Goal: Information Seeking & Learning: Find specific fact

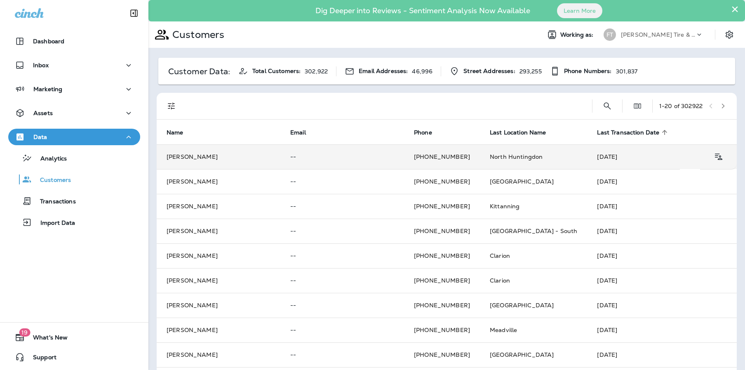
click at [182, 159] on td "[PERSON_NAME]" at bounding box center [219, 156] width 124 height 25
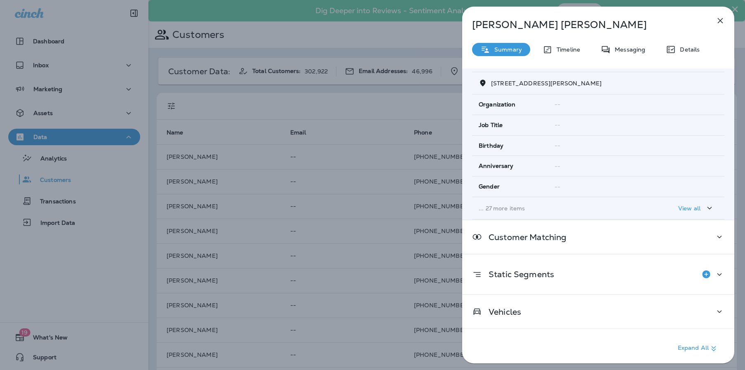
scroll to position [94, 0]
click at [722, 19] on icon "button" at bounding box center [720, 21] width 10 height 10
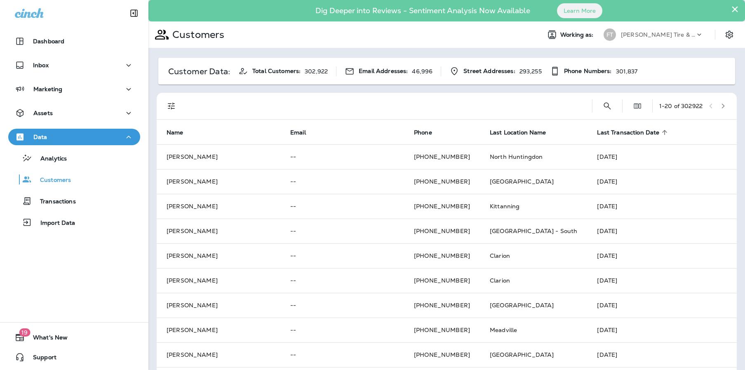
click at [519, 108] on div at bounding box center [385, 106] width 399 height 26
click at [661, 132] on icon at bounding box center [664, 132] width 7 height 7
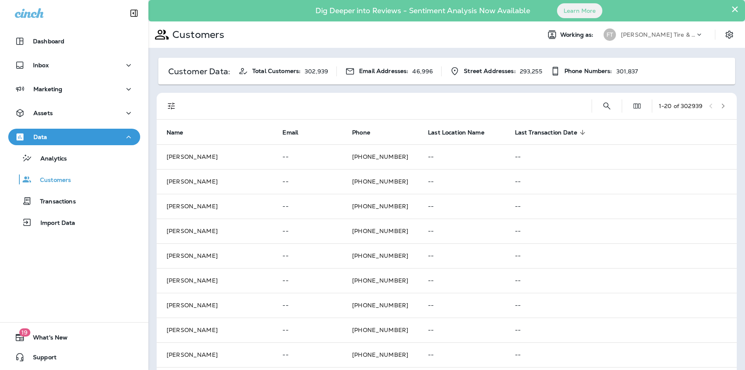
click at [520, 132] on span "Last Transaction Date" at bounding box center [546, 132] width 62 height 7
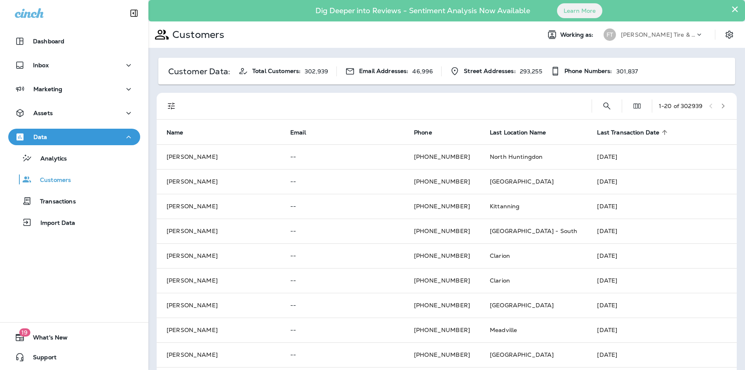
click at [597, 133] on span "Last Transaction Date" at bounding box center [628, 132] width 62 height 7
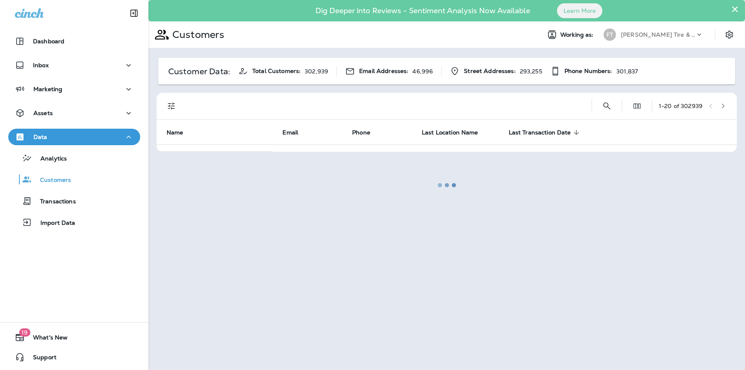
click at [516, 92] on div at bounding box center [446, 185] width 595 height 368
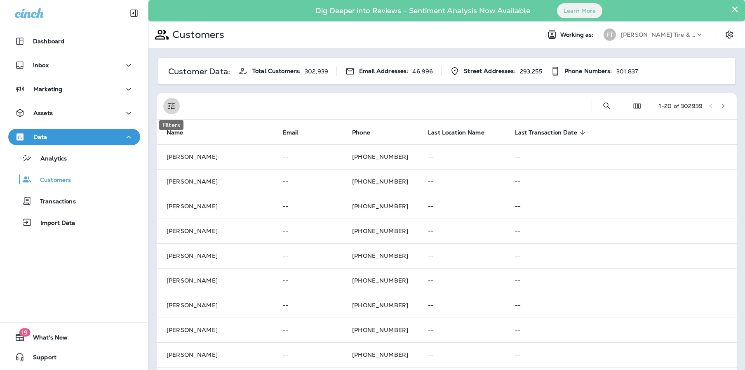
click at [176, 103] on icon "Filters" at bounding box center [172, 106] width 10 height 10
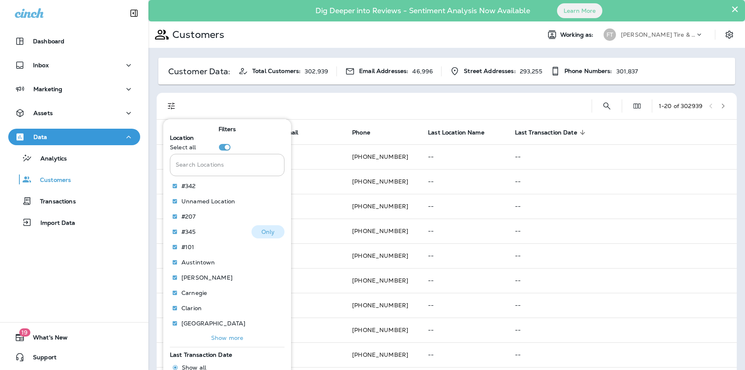
scroll to position [44, 0]
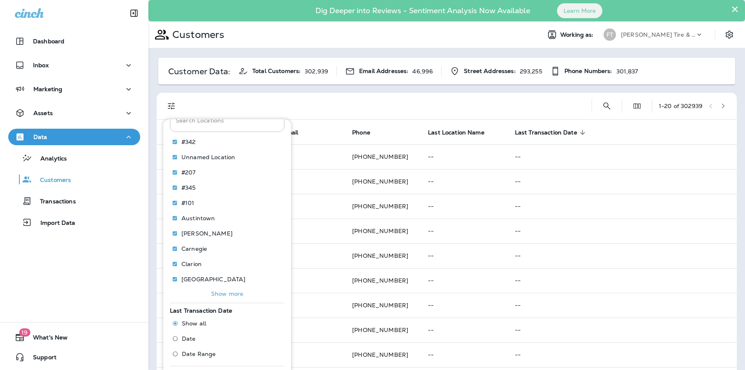
click at [200, 355] on span "Date Range" at bounding box center [199, 353] width 34 height 7
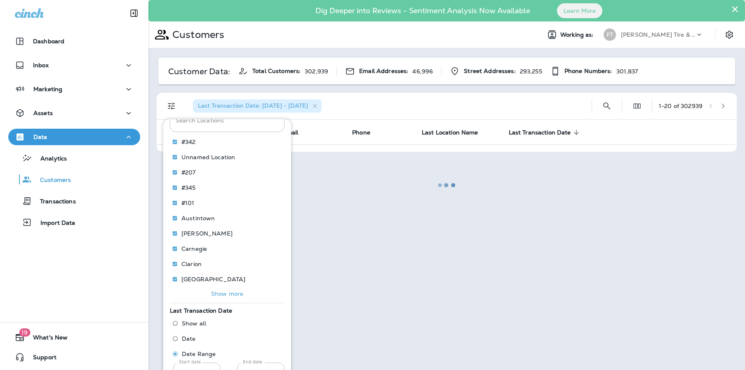
scroll to position [66, 0]
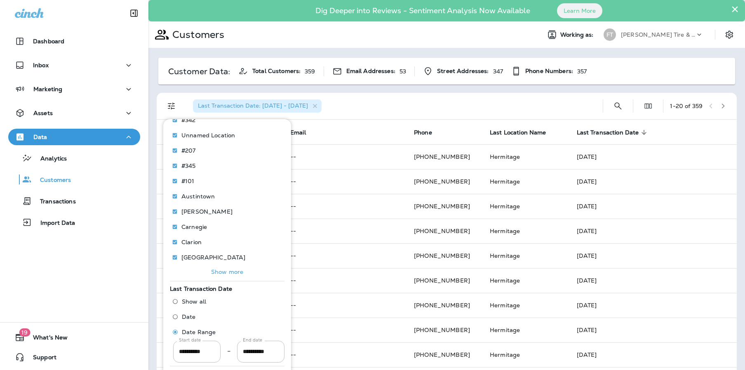
click at [556, 94] on div "Last Transaction Date: [DATE] - [DATE]" at bounding box center [391, 106] width 410 height 26
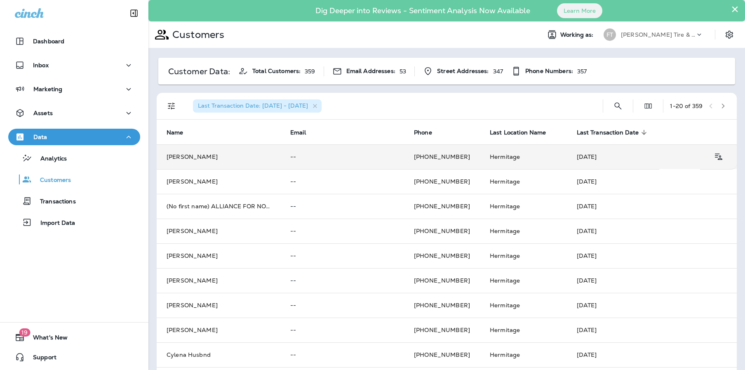
click at [508, 157] on td "Hermitage" at bounding box center [523, 156] width 87 height 25
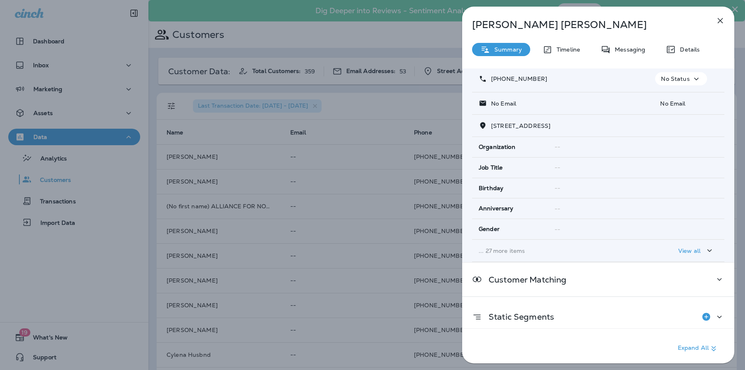
scroll to position [94, 0]
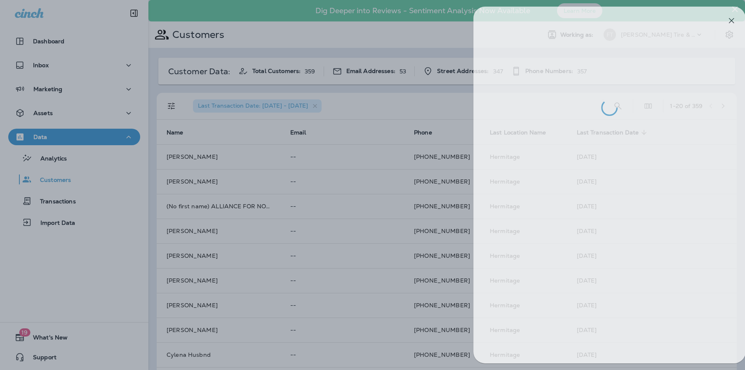
click at [251, 122] on div at bounding box center [383, 185] width 745 height 370
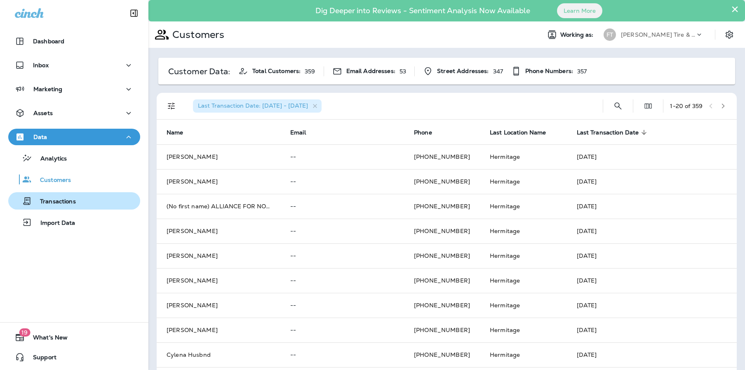
click at [64, 201] on p "Transactions" at bounding box center [54, 202] width 44 height 8
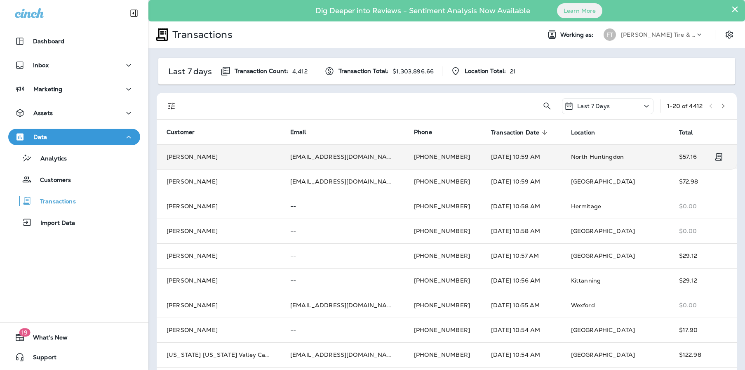
click at [453, 158] on td "[PHONE_NUMBER]" at bounding box center [442, 156] width 77 height 25
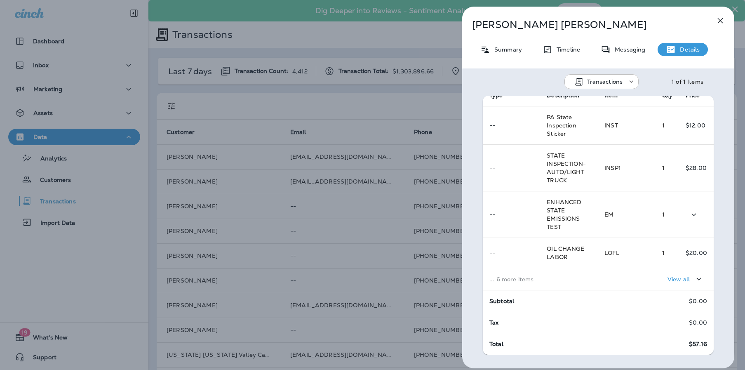
scroll to position [150, 0]
click at [694, 280] on icon "button" at bounding box center [699, 280] width 10 height 10
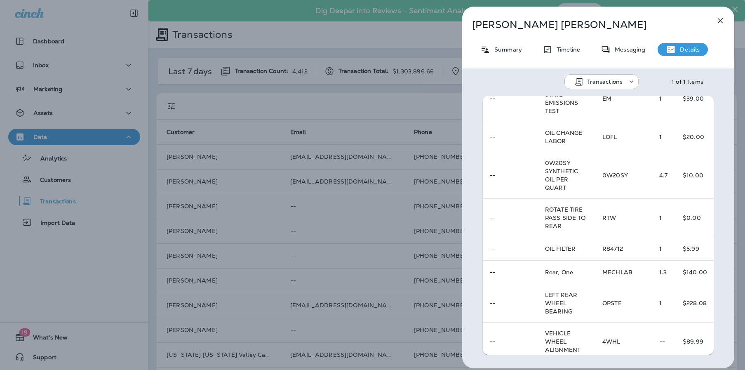
scroll to position [263, 0]
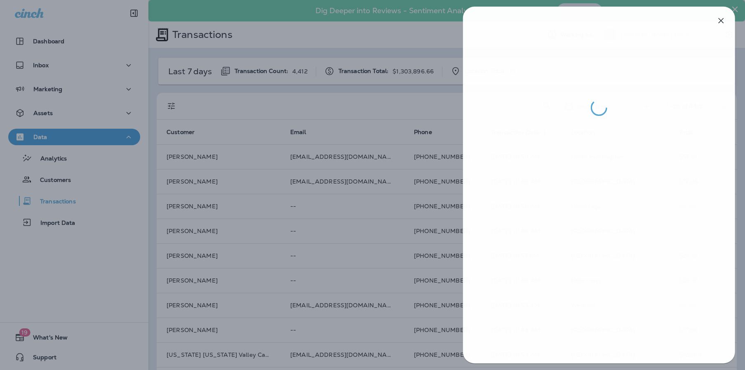
click at [447, 106] on div at bounding box center [373, 185] width 745 height 370
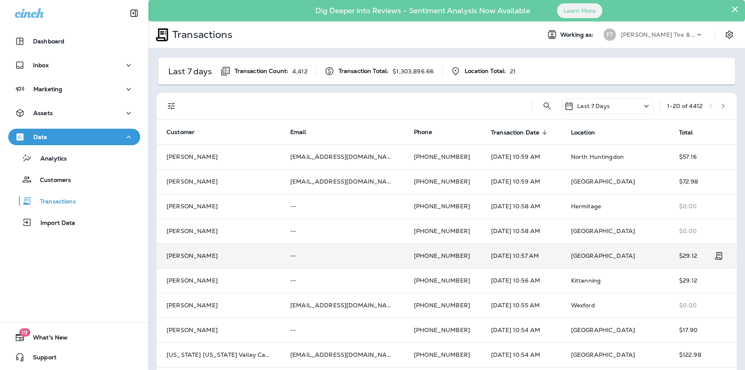
click at [408, 255] on td "[PHONE_NUMBER]" at bounding box center [442, 255] width 77 height 25
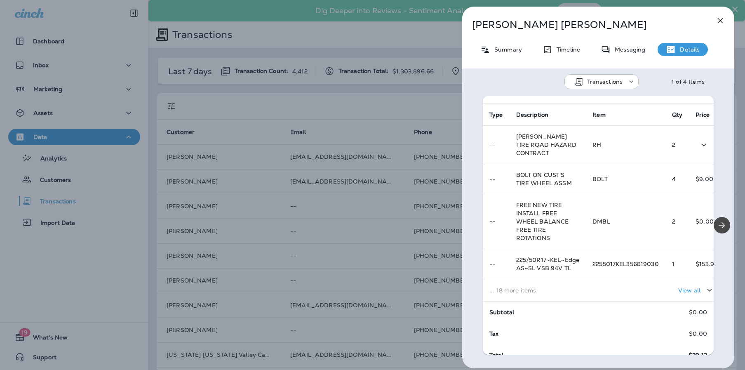
scroll to position [140, 0]
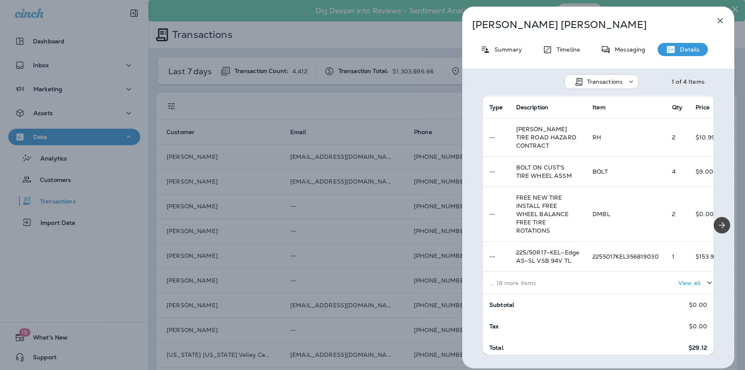
click at [682, 280] on p "View all" at bounding box center [689, 283] width 22 height 7
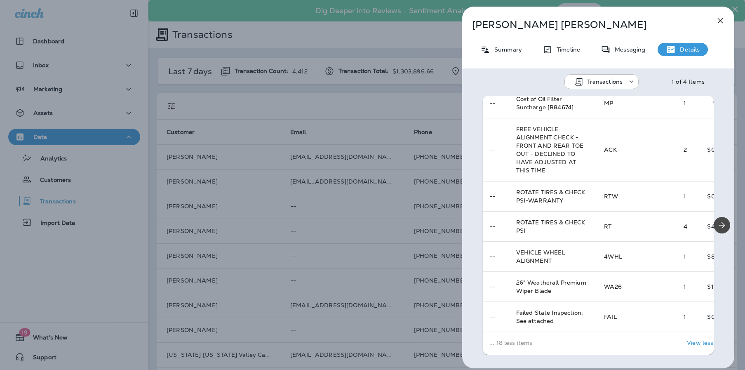
scroll to position [757, 0]
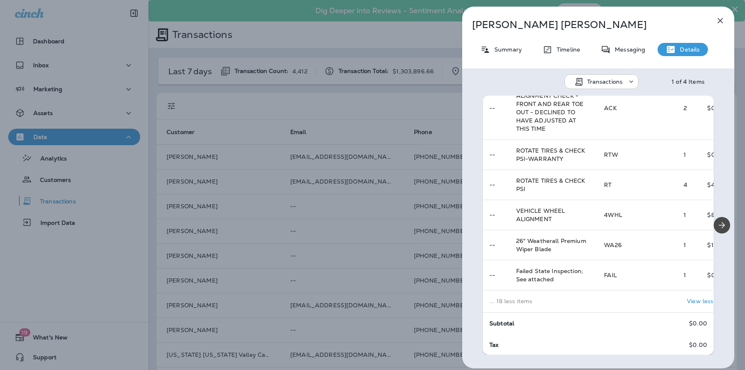
click at [428, 97] on div "[PERSON_NAME] Summary Timeline Messaging Details Transactions 1 of 4 Items Loca…" at bounding box center [372, 185] width 745 height 370
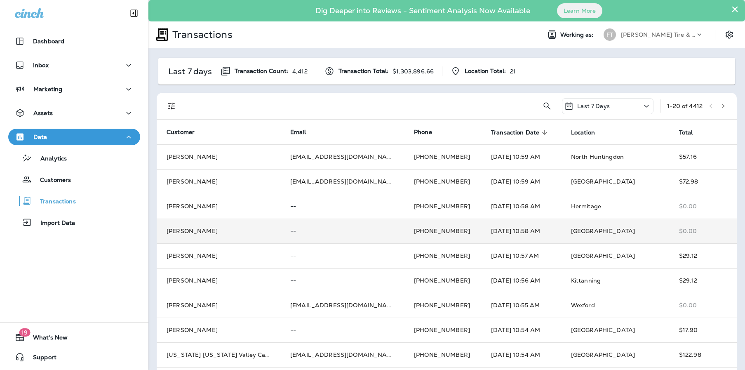
click at [580, 0] on body "Dashboard Inbox Marketing Assets Data Analytics Customers Transactions Import D…" at bounding box center [372, 0] width 745 height 0
click at [614, 229] on td "[GEOGRAPHIC_DATA]" at bounding box center [615, 231] width 108 height 25
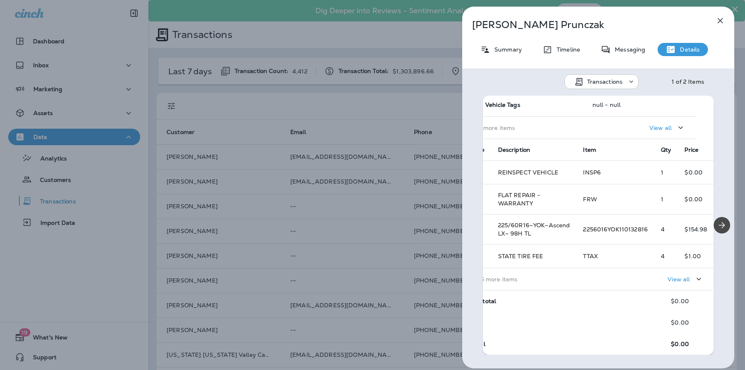
scroll to position [102, 21]
click at [717, 17] on icon "button" at bounding box center [720, 21] width 10 height 10
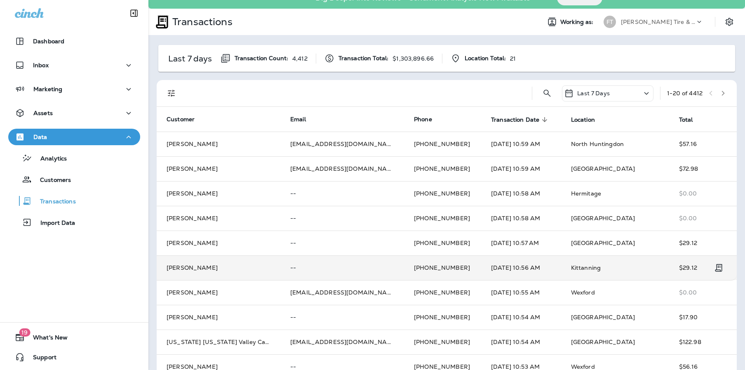
scroll to position [24, 0]
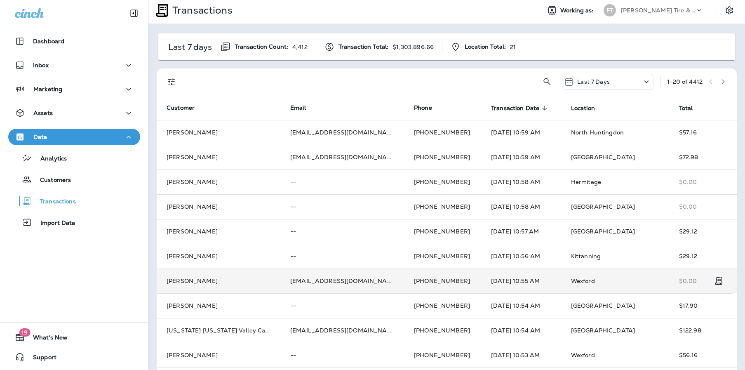
click at [513, 285] on td "[DATE] 10:55 AM" at bounding box center [521, 280] width 80 height 25
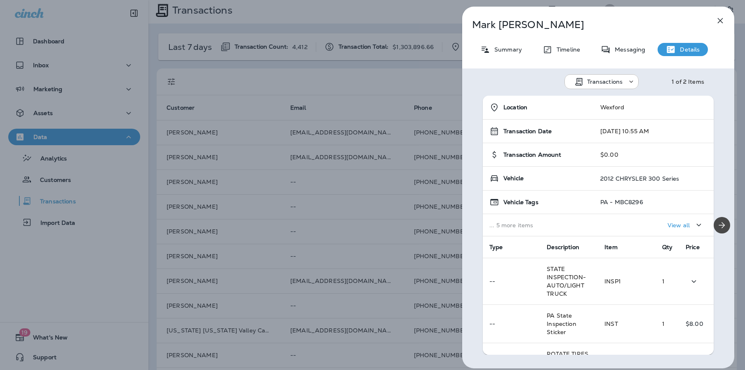
scroll to position [91, 0]
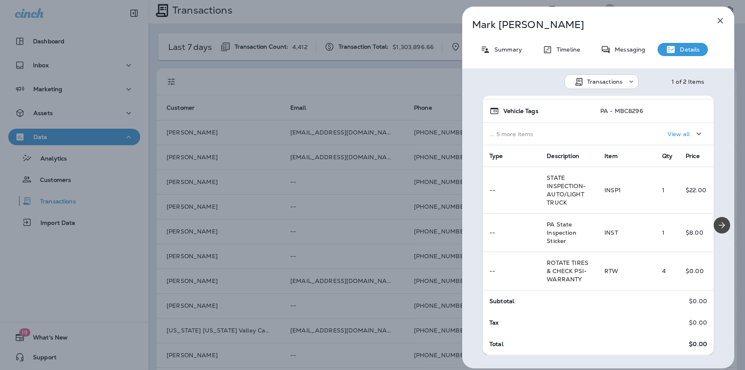
drag, startPoint x: 722, startPoint y: 20, endPoint x: 715, endPoint y: 21, distance: 7.5
click at [722, 20] on icon "button" at bounding box center [720, 21] width 10 height 10
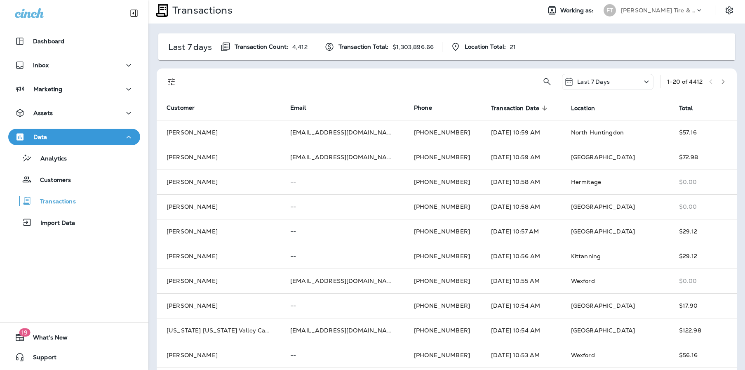
scroll to position [278, 0]
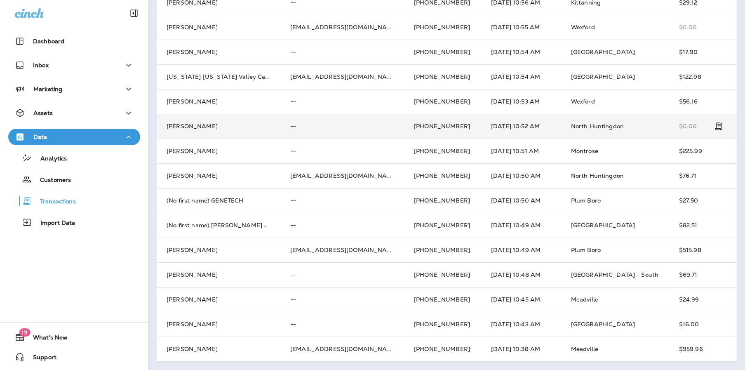
click at [366, 131] on td "--" at bounding box center [342, 126] width 124 height 25
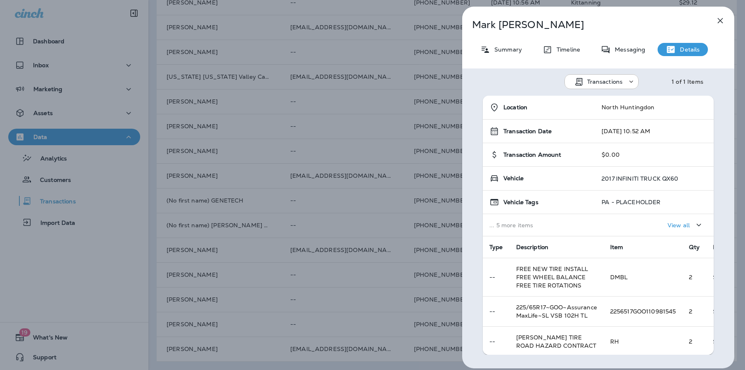
click at [673, 223] on p "View all" at bounding box center [679, 225] width 22 height 7
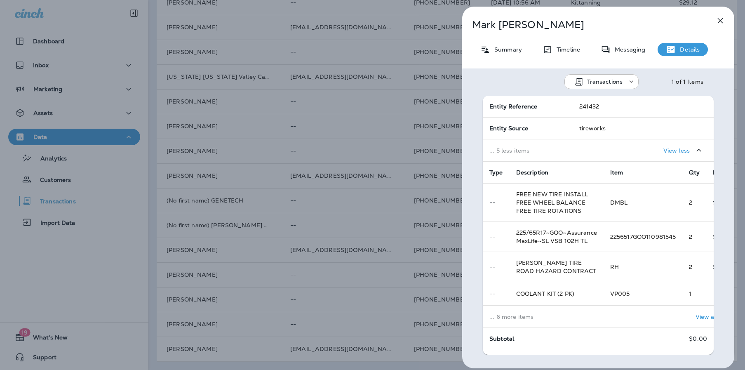
scroll to position [226, 0]
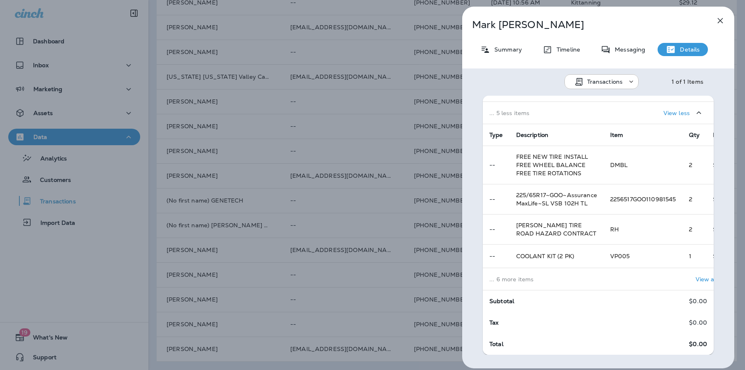
click at [584, 276] on p "... 6 more items" at bounding box center [543, 279] width 108 height 7
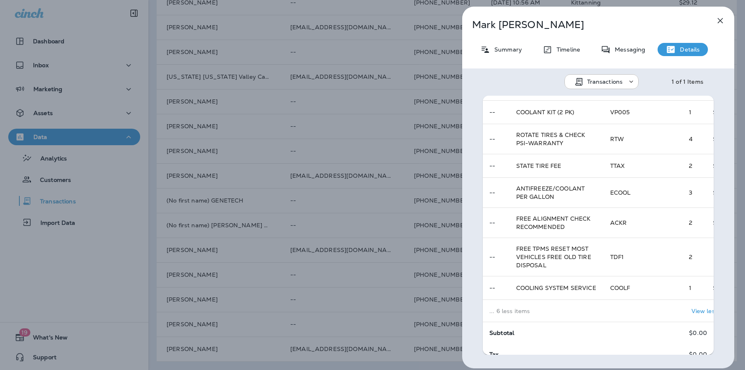
scroll to position [402, 0]
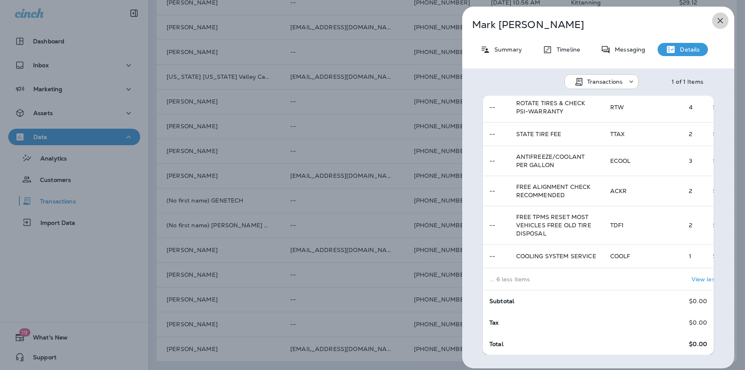
click at [721, 23] on icon "button" at bounding box center [720, 21] width 10 height 10
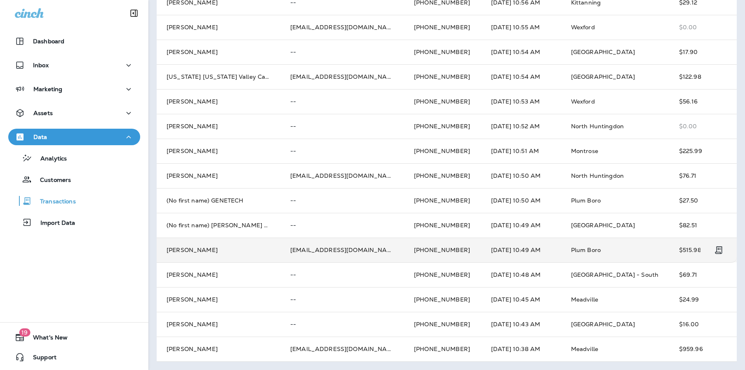
click at [609, 244] on td "Plum Boro" at bounding box center [615, 250] width 108 height 25
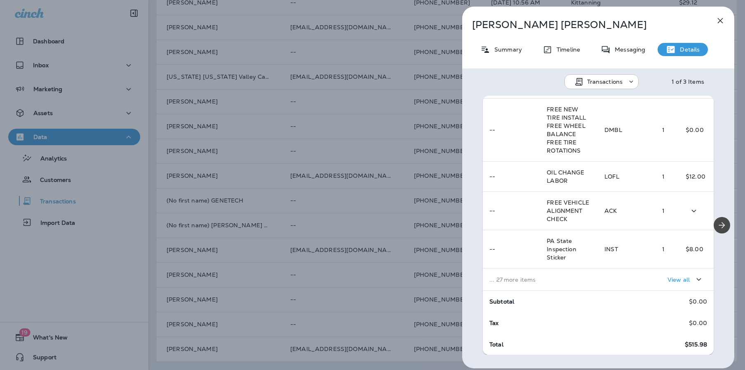
scroll to position [160, 0]
click at [532, 276] on p "... 27 more items" at bounding box center [540, 279] width 102 height 7
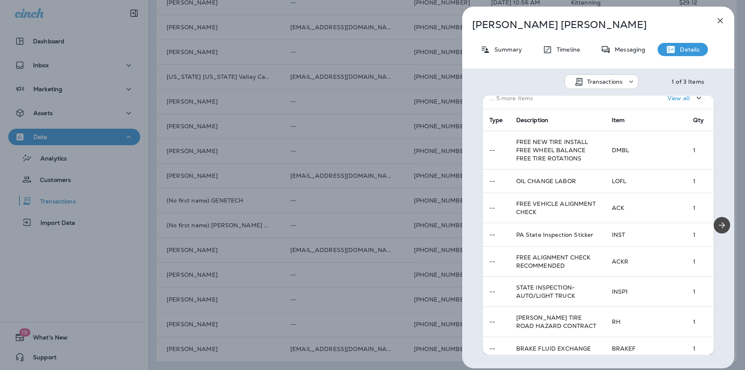
scroll to position [133, 0]
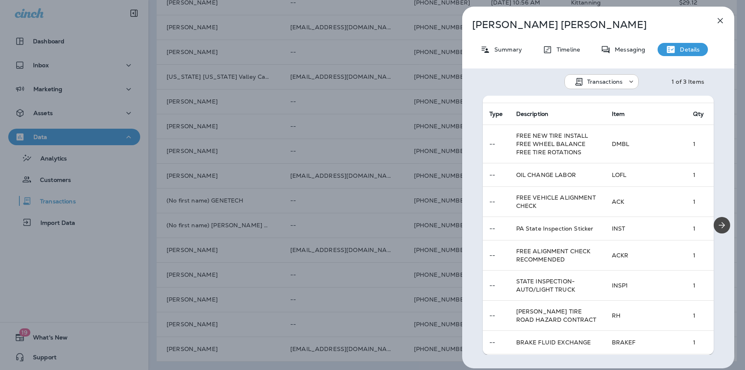
click at [437, 158] on div "[PERSON_NAME] Summary Timeline Messaging Details Transactions 1 of 3 Items Loca…" at bounding box center [372, 185] width 745 height 370
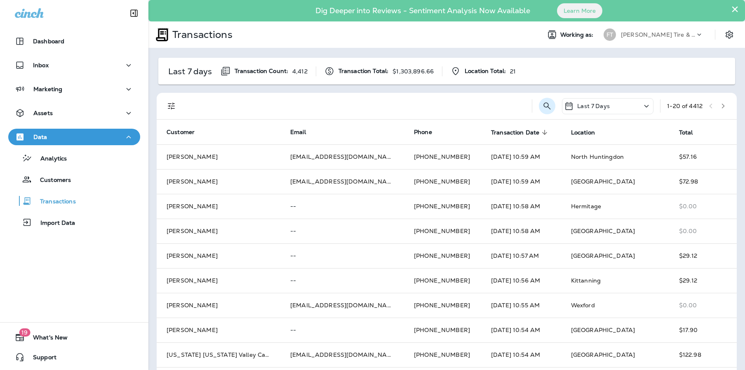
click at [542, 103] on icon "Search Transactions" at bounding box center [547, 106] width 10 height 10
click at [616, 107] on div "Last 7 Days" at bounding box center [608, 106] width 92 height 16
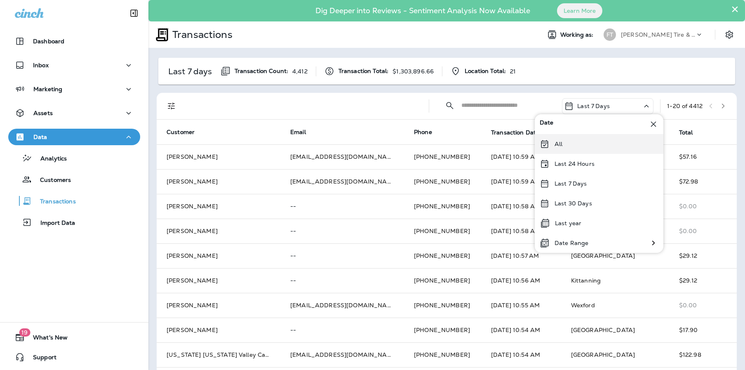
click at [569, 142] on div "All" at bounding box center [599, 144] width 129 height 20
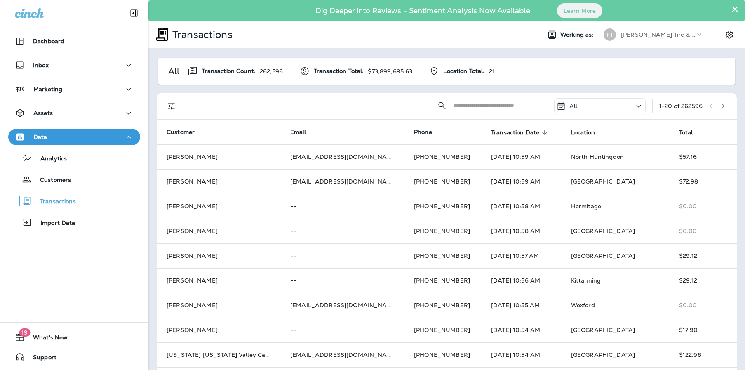
click at [473, 106] on input "text" at bounding box center [497, 105] width 86 height 22
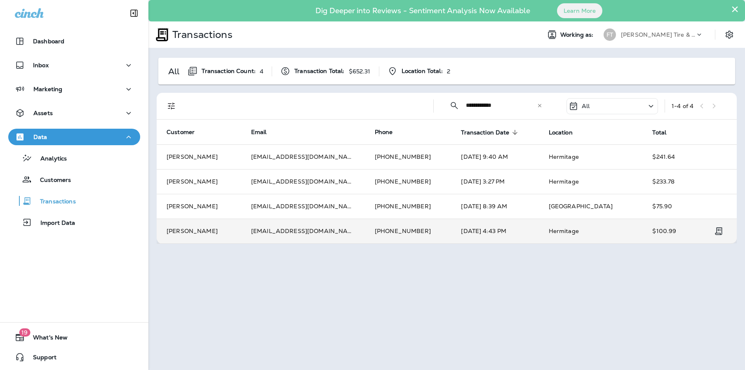
click at [417, 234] on td "[PHONE_NUMBER]" at bounding box center [408, 231] width 86 height 25
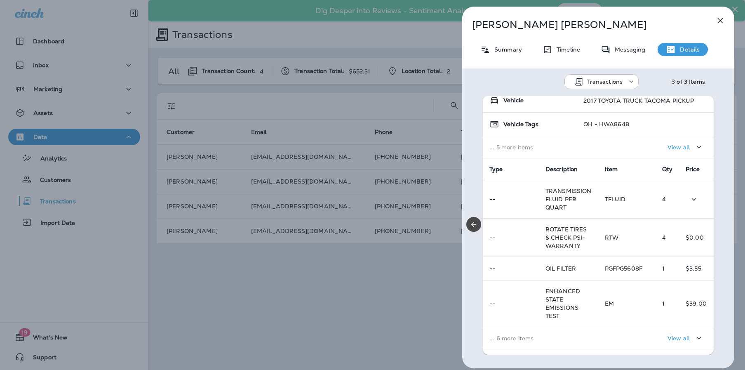
scroll to position [137, 0]
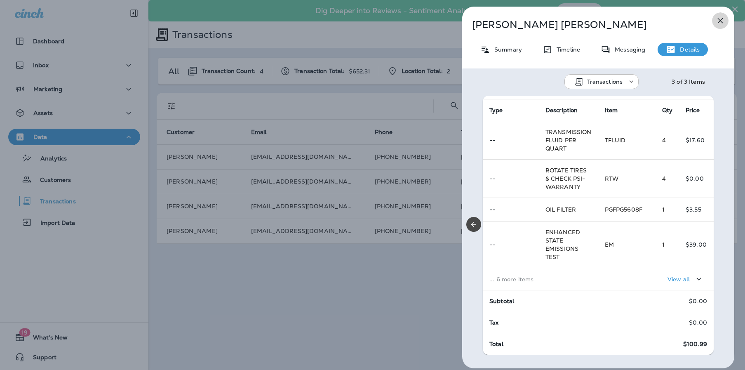
click at [723, 22] on icon "button" at bounding box center [720, 21] width 10 height 10
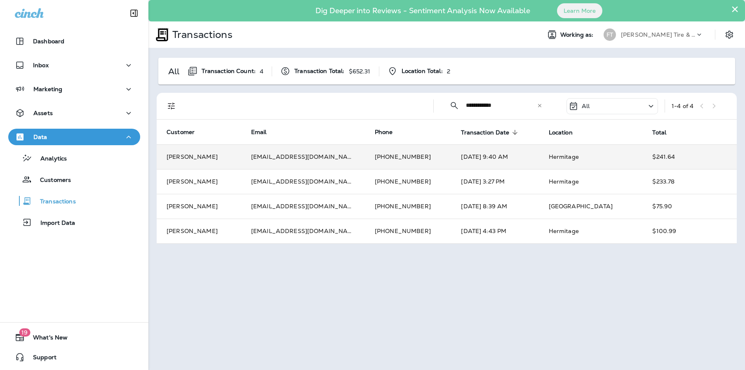
click at [418, 158] on td "[PHONE_NUMBER]" at bounding box center [408, 156] width 86 height 25
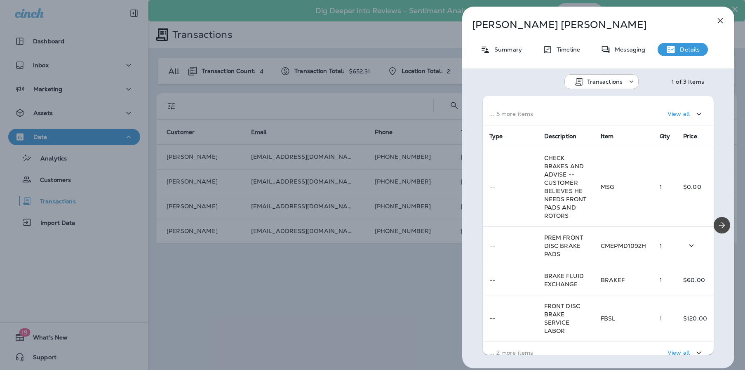
scroll to position [176, 0]
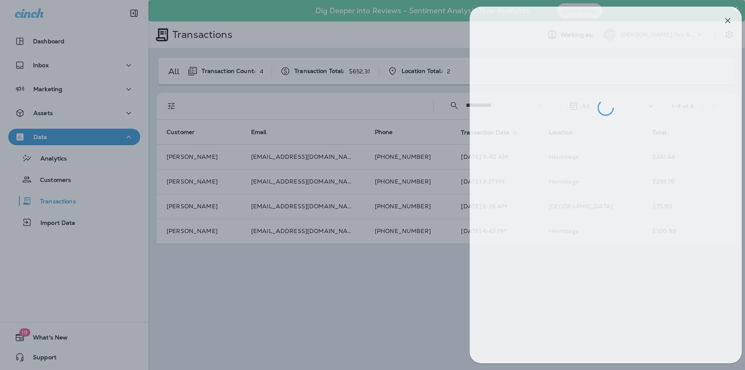
click at [424, 181] on div at bounding box center [379, 185] width 745 height 370
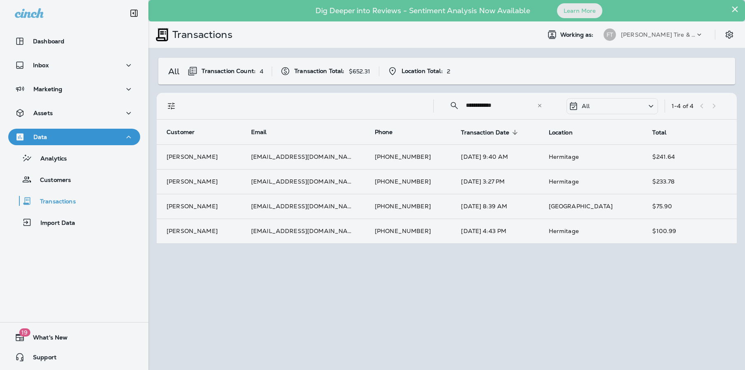
click at [421, 180] on div at bounding box center [416, 185] width 745 height 370
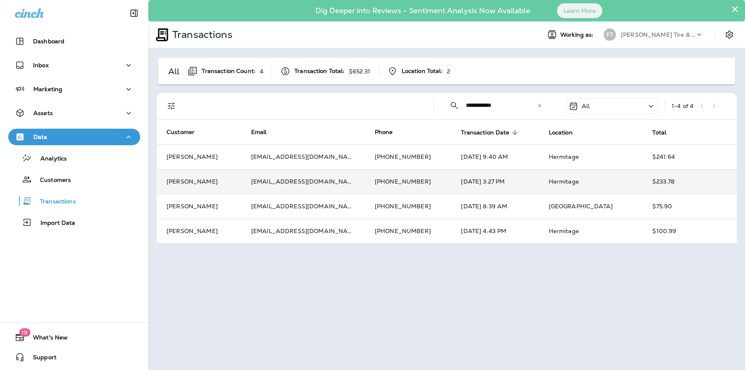
click at [423, 180] on td "[PHONE_NUMBER]" at bounding box center [408, 181] width 86 height 25
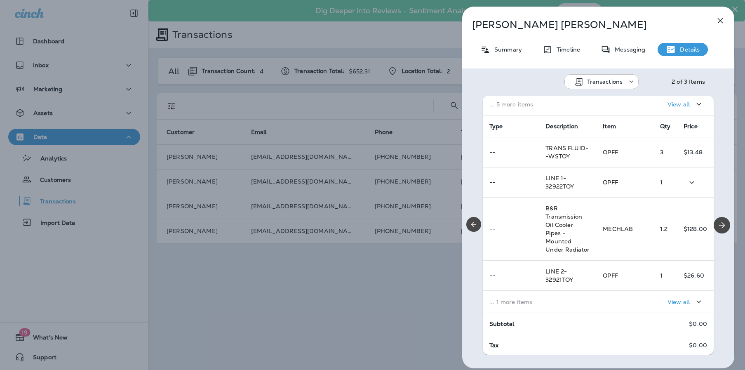
scroll to position [131, 0]
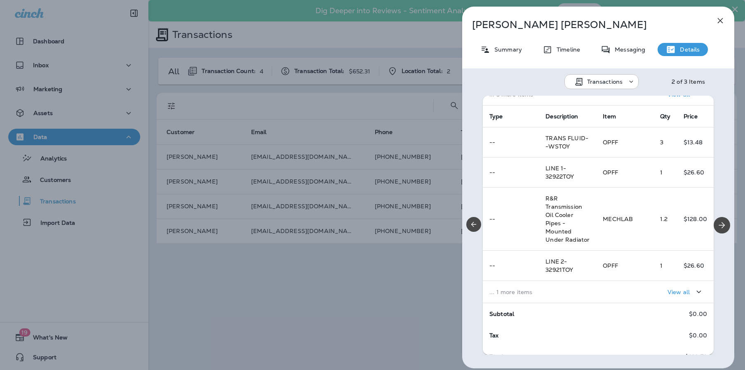
click at [722, 21] on icon "button" at bounding box center [720, 21] width 10 height 10
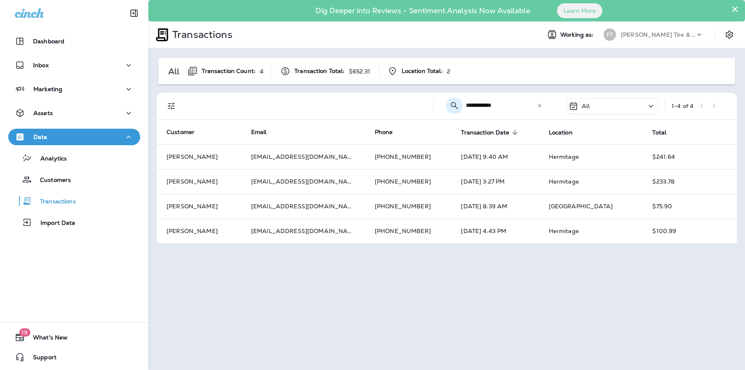
drag, startPoint x: 503, startPoint y: 108, endPoint x: 459, endPoint y: 105, distance: 44.6
click at [459, 105] on div "**********" at bounding box center [495, 105] width 111 height 22
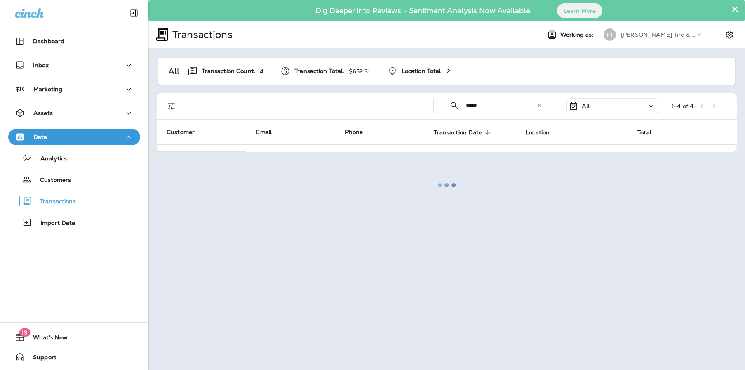
type input "*****"
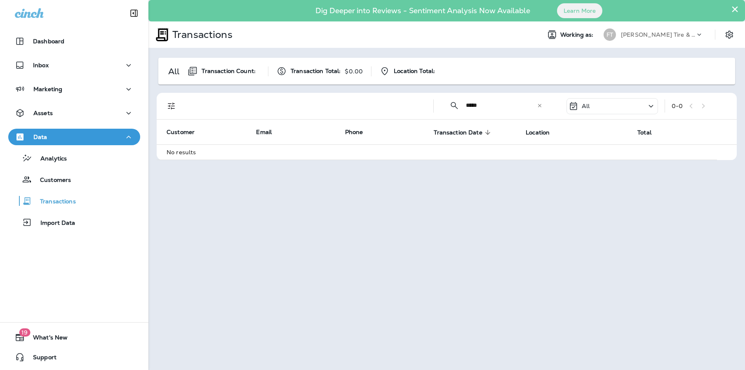
drag, startPoint x: 489, startPoint y: 106, endPoint x: 464, endPoint y: 106, distance: 25.2
click at [464, 106] on div "​ ***** ​ ​" at bounding box center [495, 105] width 111 height 22
click at [301, 111] on div at bounding box center [306, 106] width 240 height 26
click at [541, 107] on icon at bounding box center [540, 106] width 6 height 6
click at [470, 107] on input "text" at bounding box center [509, 105] width 86 height 22
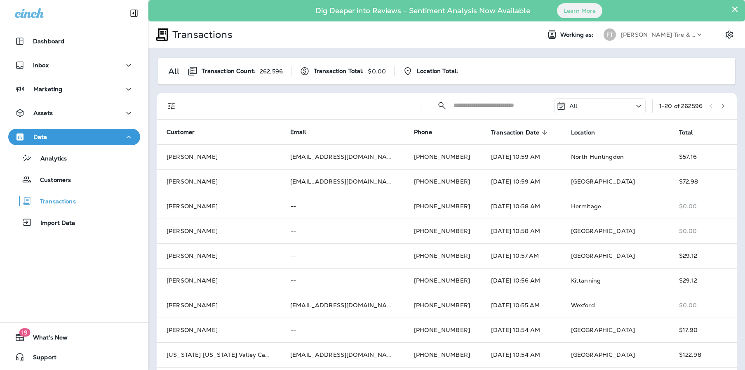
scroll to position [278, 0]
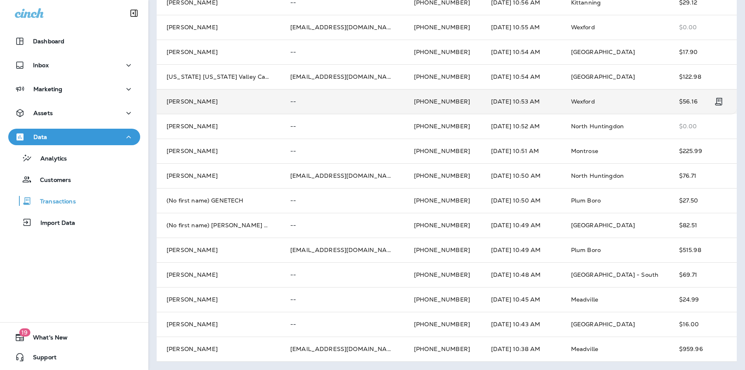
click at [427, 106] on td "[PHONE_NUMBER]" at bounding box center [442, 101] width 77 height 25
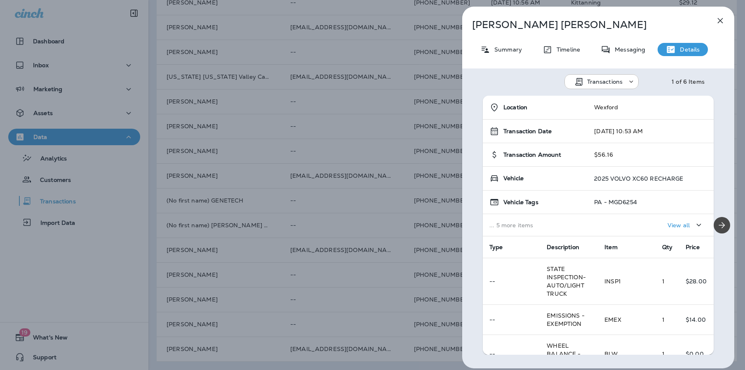
drag, startPoint x: 721, startPoint y: 16, endPoint x: 716, endPoint y: 16, distance: 4.6
click at [721, 16] on icon "button" at bounding box center [720, 21] width 10 height 10
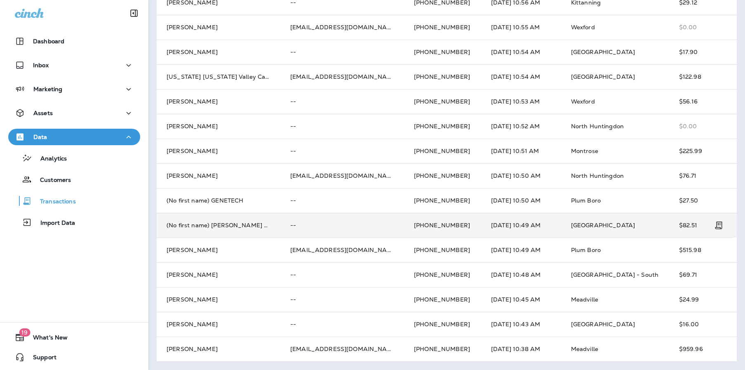
click at [430, 230] on td "[PHONE_NUMBER]" at bounding box center [442, 225] width 77 height 25
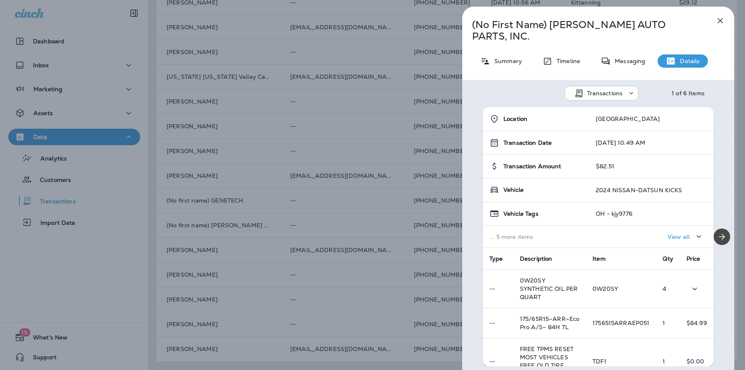
scroll to position [133, 0]
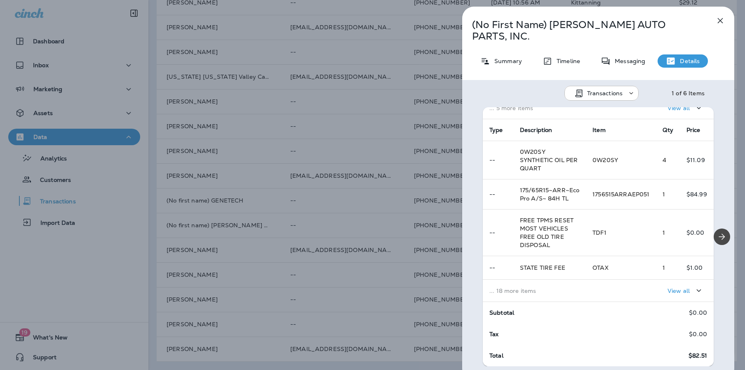
click at [677, 287] on p "View all" at bounding box center [679, 290] width 22 height 7
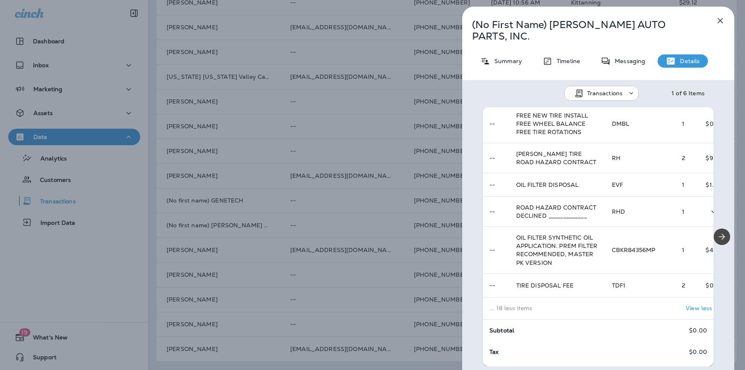
scroll to position [629, 0]
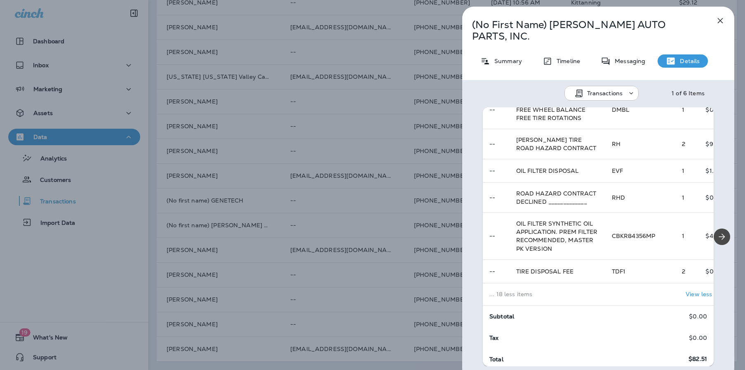
click at [718, 19] on icon "button" at bounding box center [720, 21] width 10 height 10
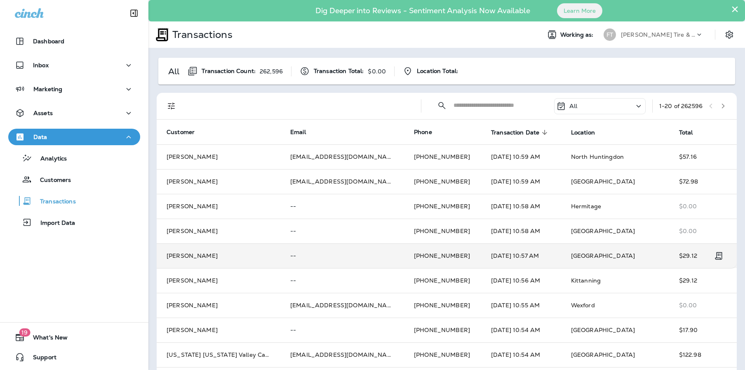
click at [330, 252] on p "--" at bounding box center [342, 255] width 104 height 7
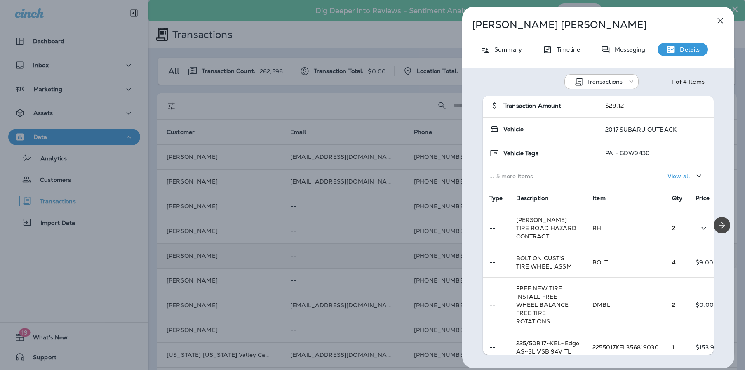
scroll to position [137, 0]
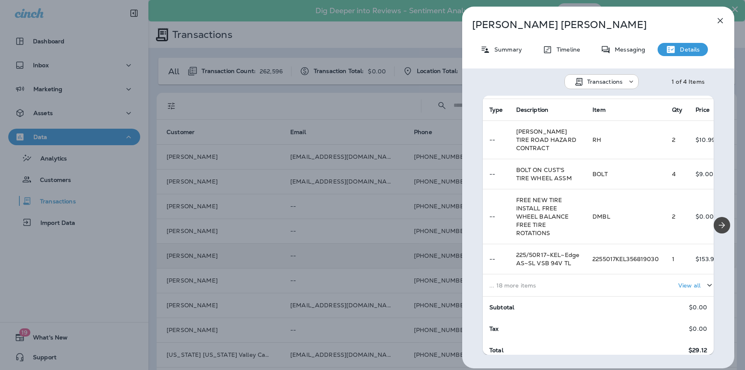
click at [721, 20] on icon "button" at bounding box center [720, 20] width 5 height 5
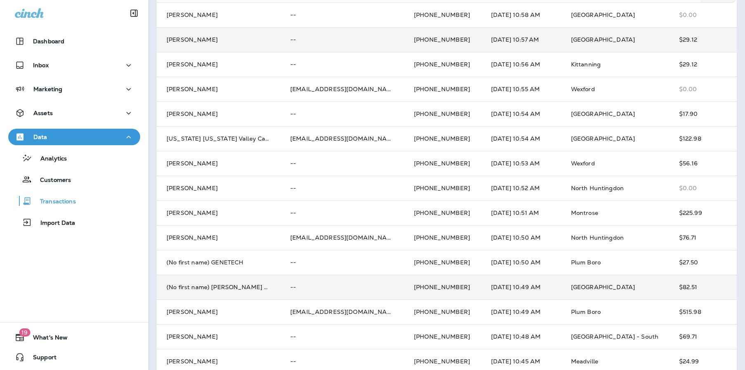
scroll to position [278, 0]
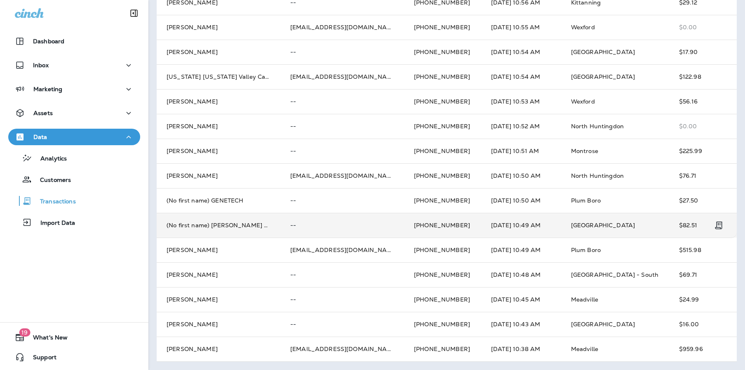
click at [343, 221] on td "--" at bounding box center [342, 225] width 124 height 25
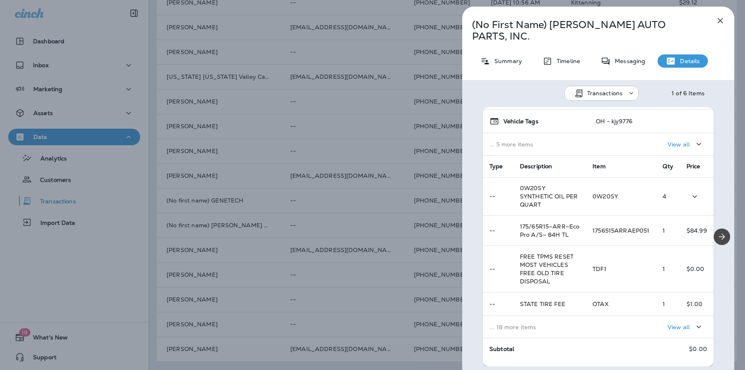
scroll to position [68, 0]
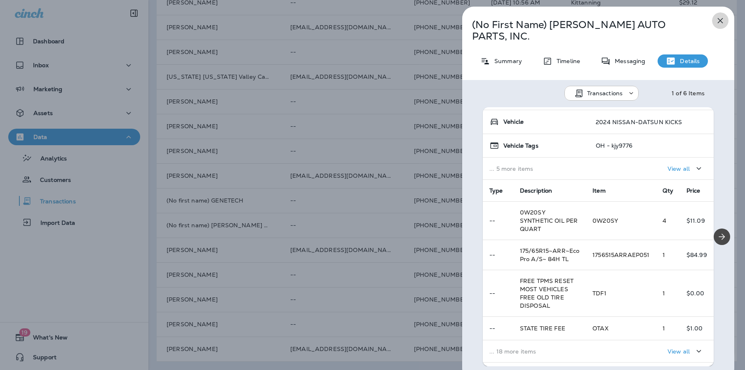
click at [723, 17] on icon "button" at bounding box center [720, 21] width 10 height 10
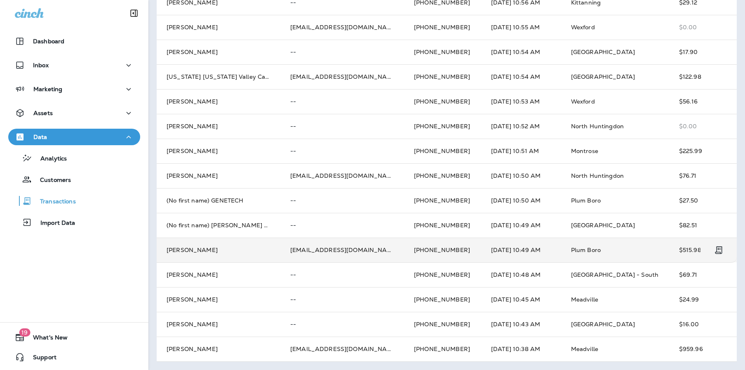
click at [451, 249] on td "[PHONE_NUMBER]" at bounding box center [442, 250] width 77 height 25
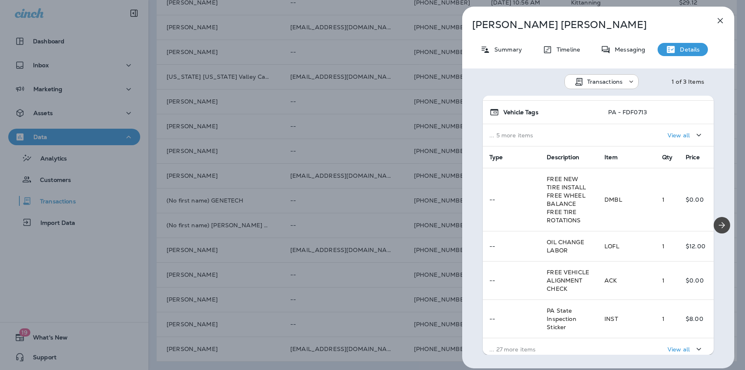
scroll to position [91, 0]
click at [671, 134] on p "View all" at bounding box center [679, 134] width 22 height 7
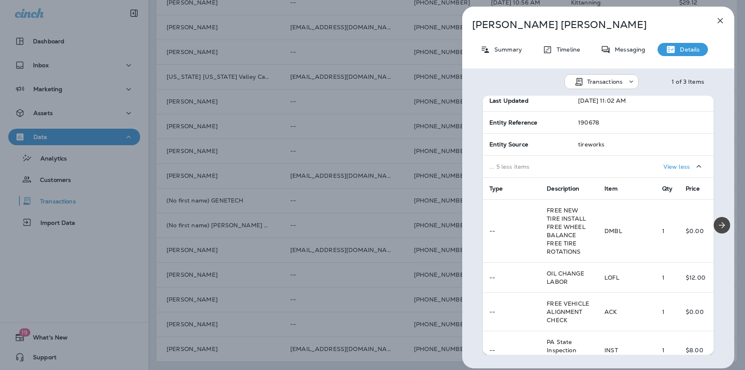
scroll to position [269, 0]
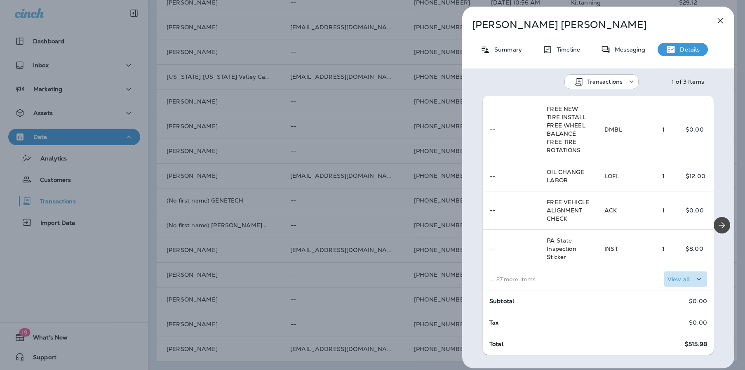
click at [668, 280] on p "View all" at bounding box center [679, 279] width 22 height 7
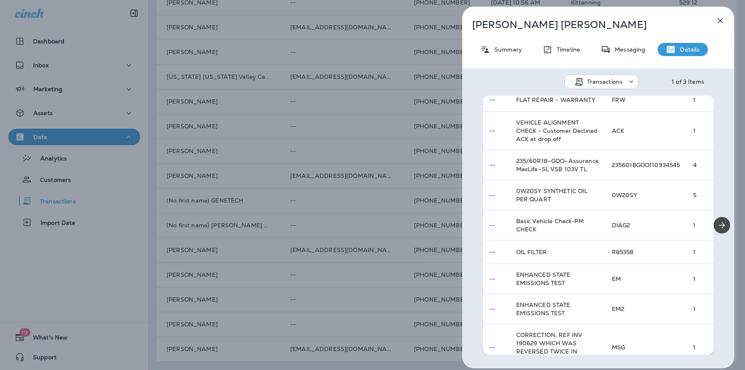
scroll to position [906, 0]
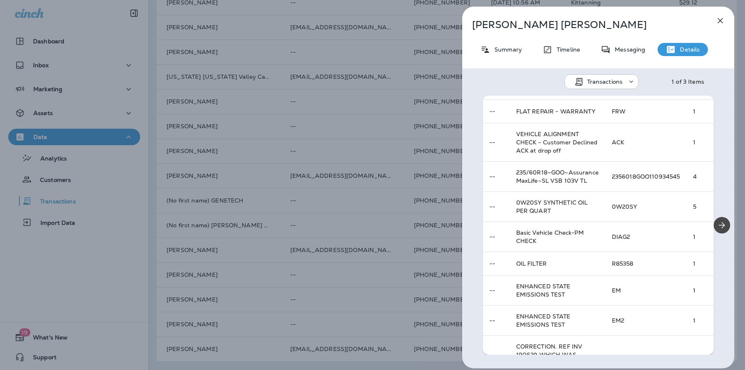
click at [721, 23] on icon "button" at bounding box center [720, 21] width 10 height 10
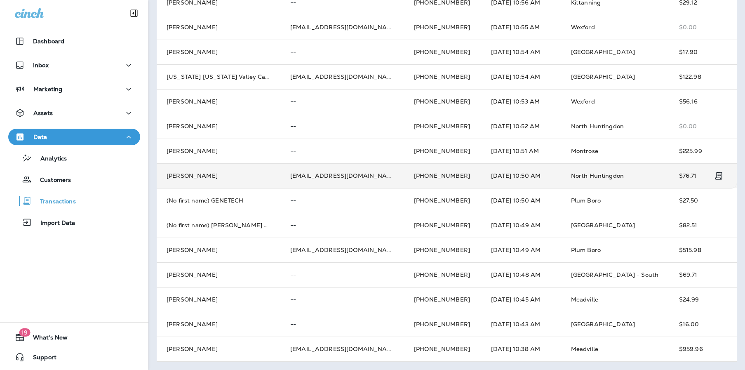
click at [438, 183] on td "[PHONE_NUMBER]" at bounding box center [442, 175] width 77 height 25
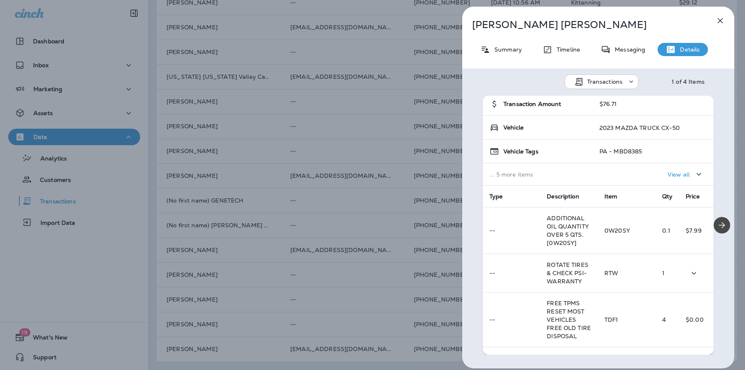
scroll to position [78, 0]
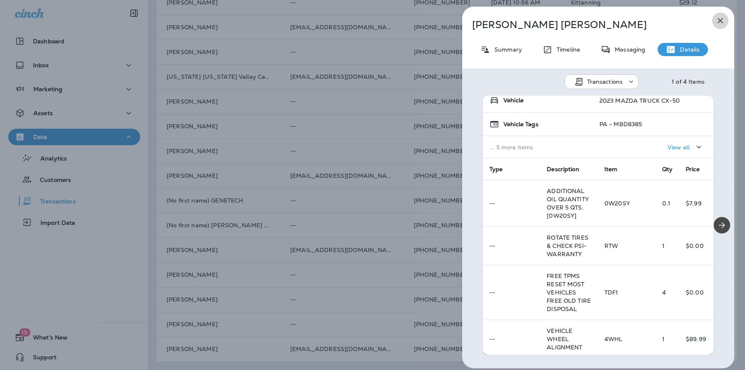
click at [720, 20] on icon "button" at bounding box center [720, 20] width 5 height 5
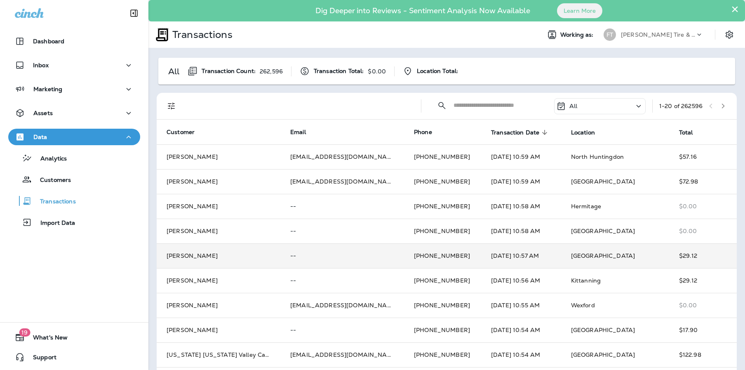
click at [720, 103] on icon "button" at bounding box center [723, 106] width 6 height 6
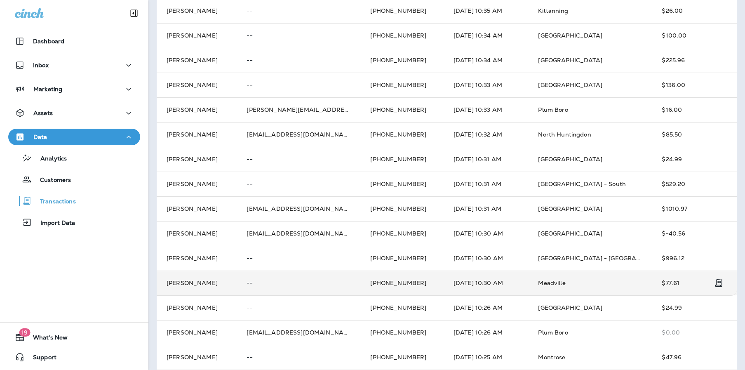
scroll to position [278, 0]
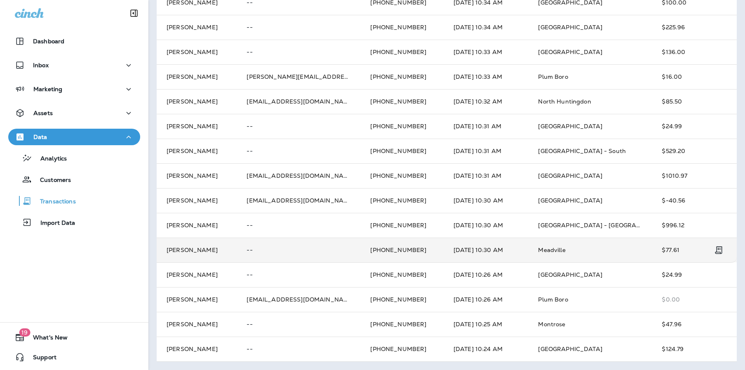
click at [464, 256] on td "[DATE] 10:30 AM" at bounding box center [486, 250] width 85 height 25
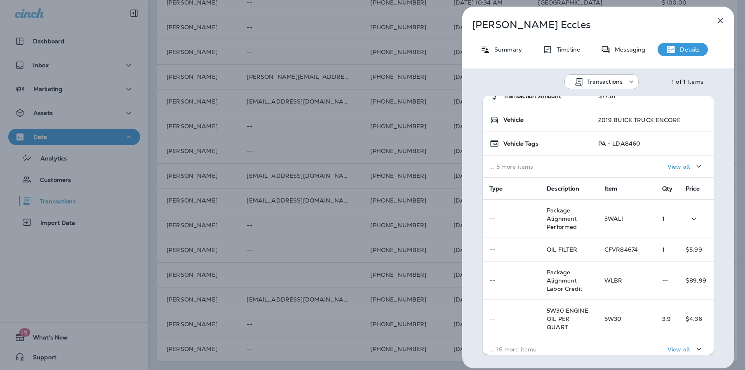
scroll to position [129, 0]
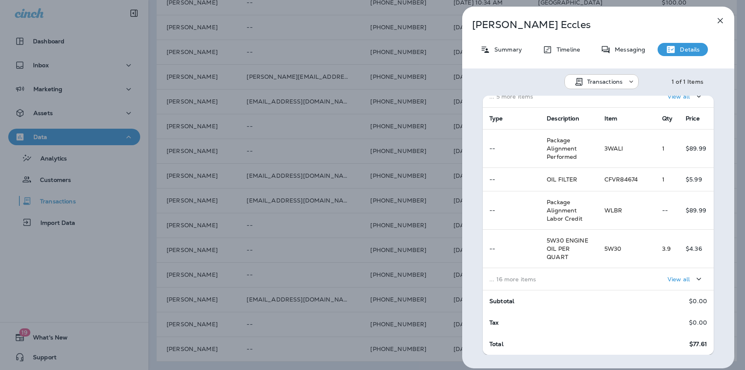
click at [672, 279] on p "View all" at bounding box center [679, 279] width 22 height 7
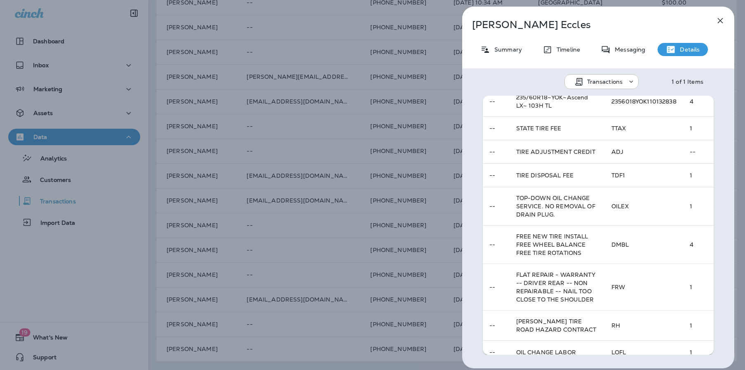
scroll to position [599, 0]
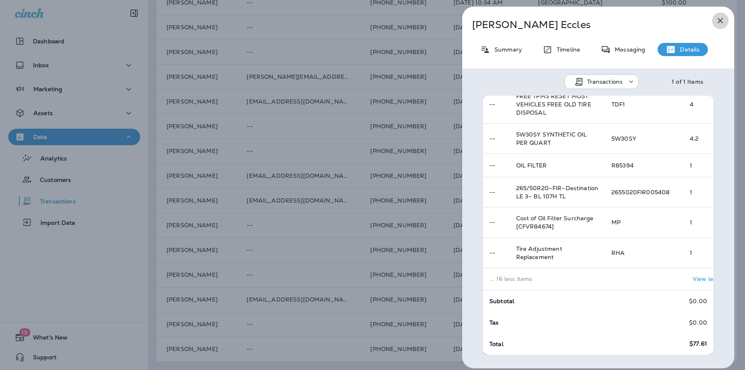
drag, startPoint x: 721, startPoint y: 19, endPoint x: 714, endPoint y: 20, distance: 7.0
click at [721, 19] on icon "button" at bounding box center [720, 20] width 5 height 5
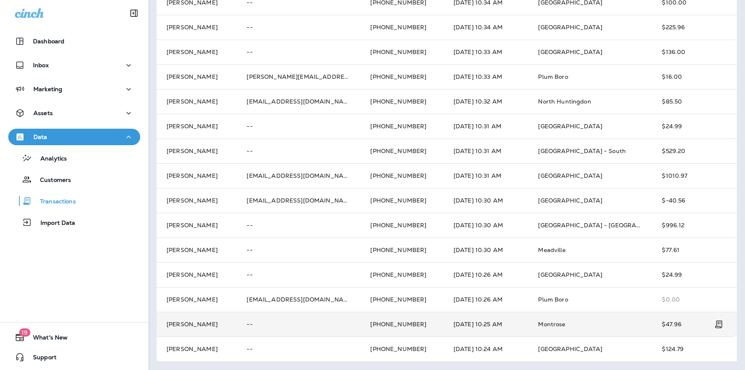
click at [418, 324] on td "[PHONE_NUMBER]" at bounding box center [401, 324] width 83 height 25
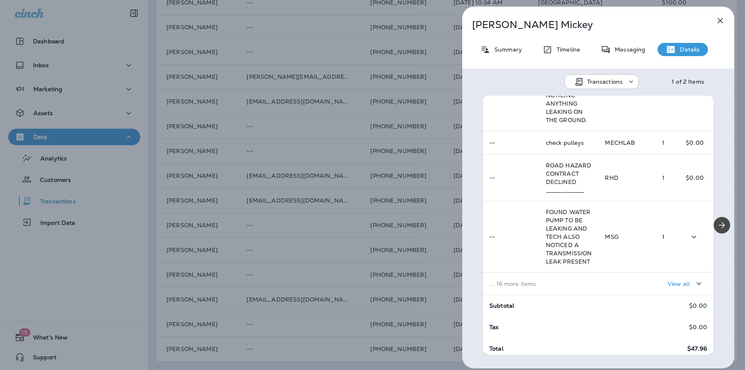
scroll to position [244, 0]
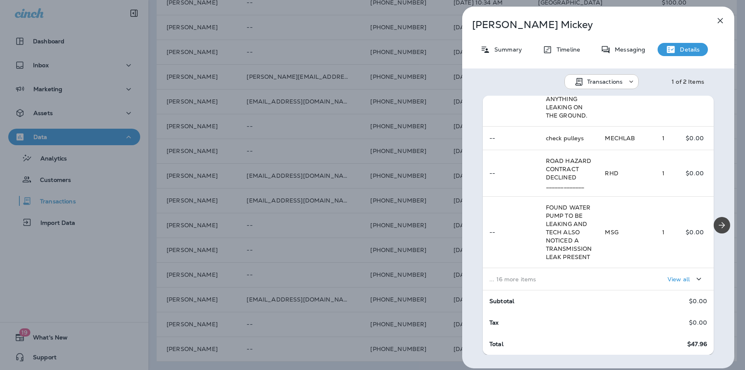
click at [722, 19] on icon "button" at bounding box center [720, 21] width 10 height 10
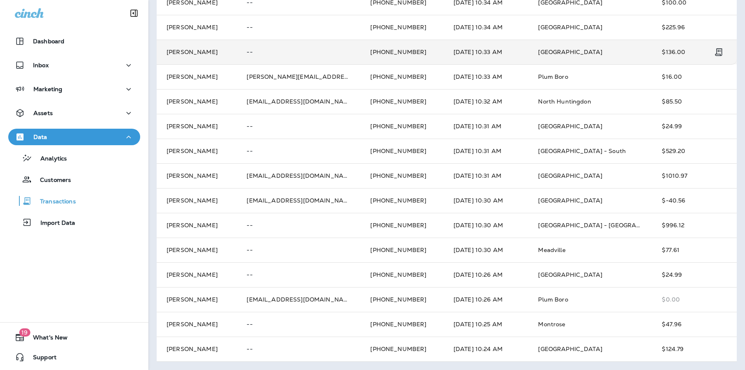
click at [415, 48] on td "[PHONE_NUMBER]" at bounding box center [401, 52] width 83 height 25
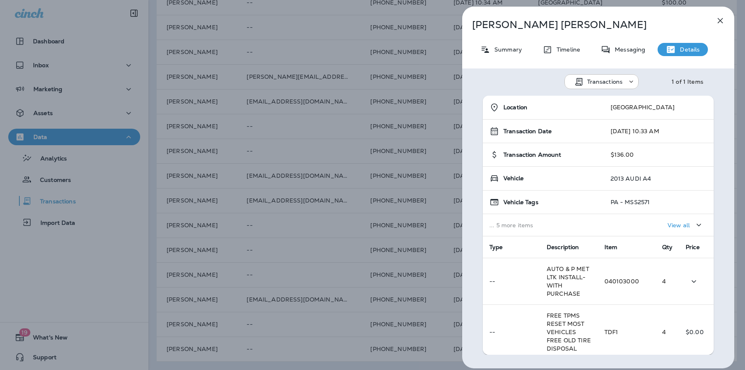
scroll to position [129, 0]
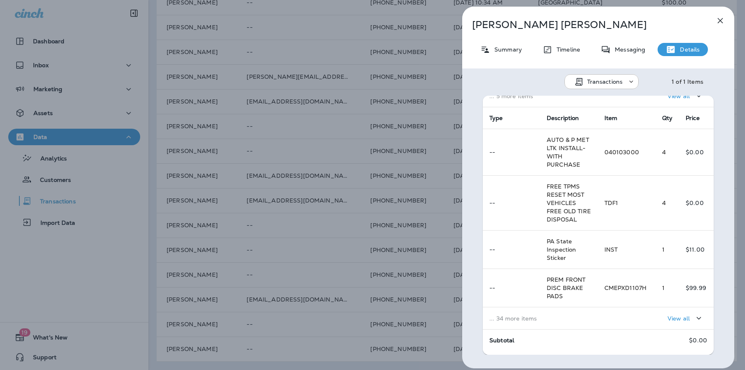
click at [671, 322] on p "View all" at bounding box center [679, 318] width 22 height 7
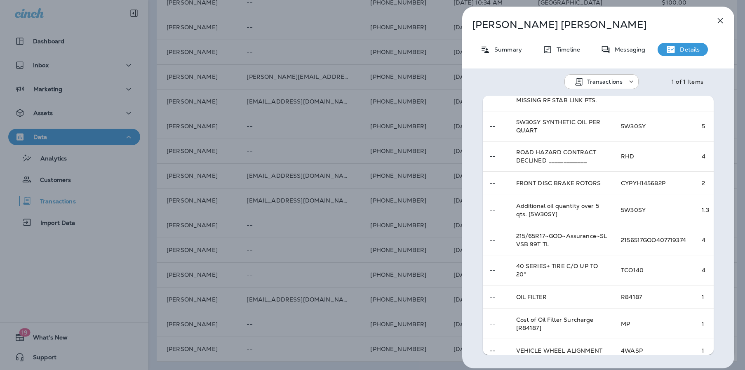
scroll to position [954, 0]
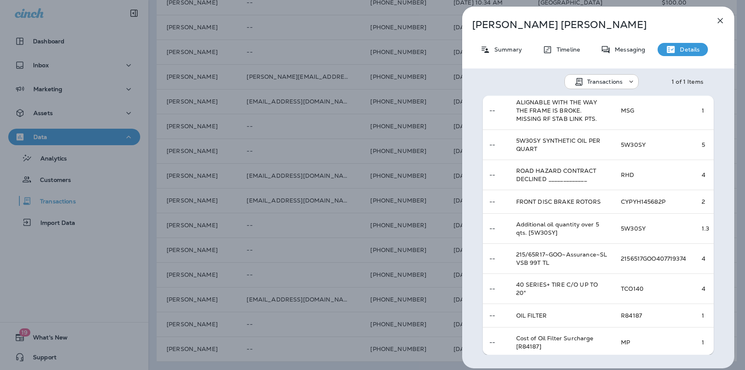
click at [721, 21] on icon "button" at bounding box center [720, 21] width 10 height 10
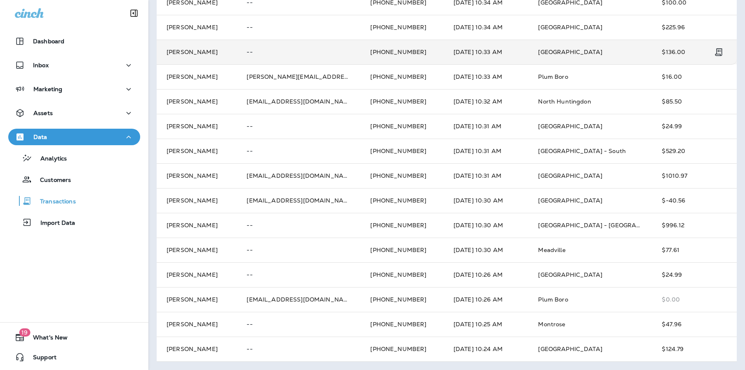
click at [480, 46] on td "[DATE] 10:33 AM" at bounding box center [486, 52] width 85 height 25
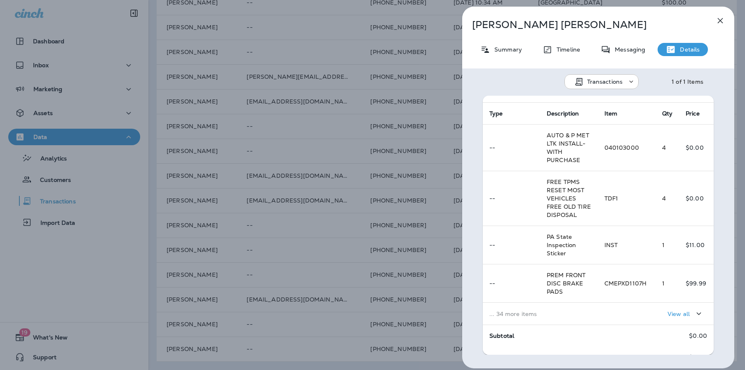
scroll to position [134, 0]
click at [674, 317] on p "View all" at bounding box center [679, 313] width 22 height 7
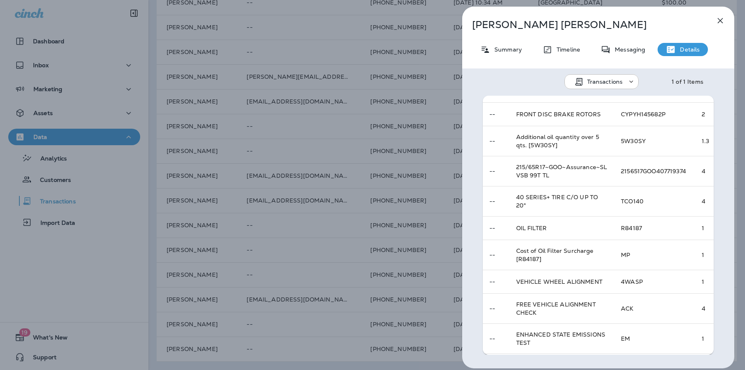
scroll to position [1119, 0]
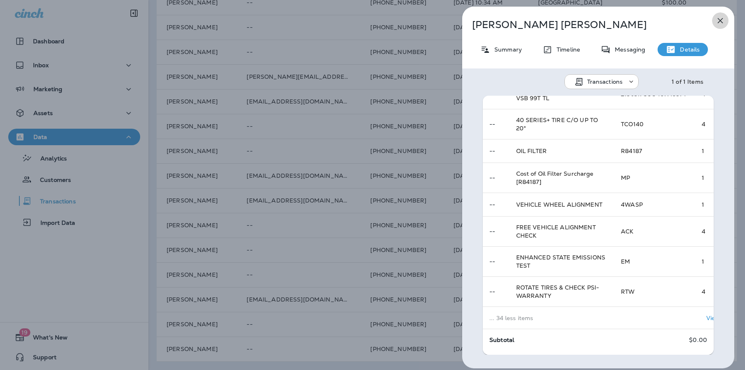
click at [719, 23] on icon "button" at bounding box center [720, 21] width 10 height 10
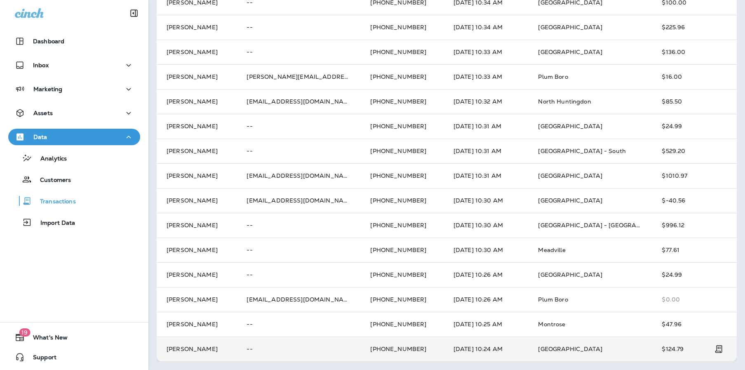
click at [600, 346] on td "[GEOGRAPHIC_DATA]" at bounding box center [590, 348] width 124 height 25
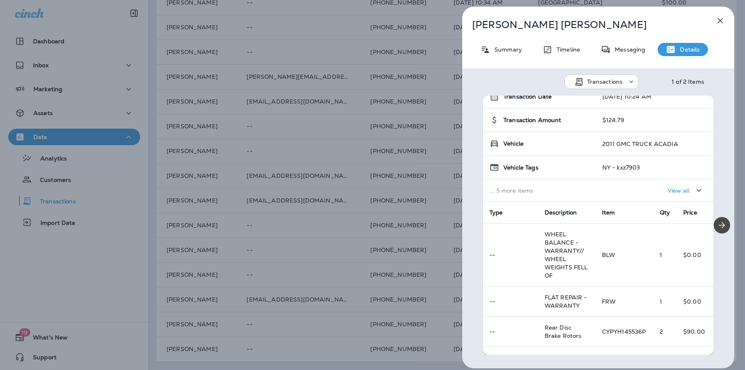
scroll to position [127, 0]
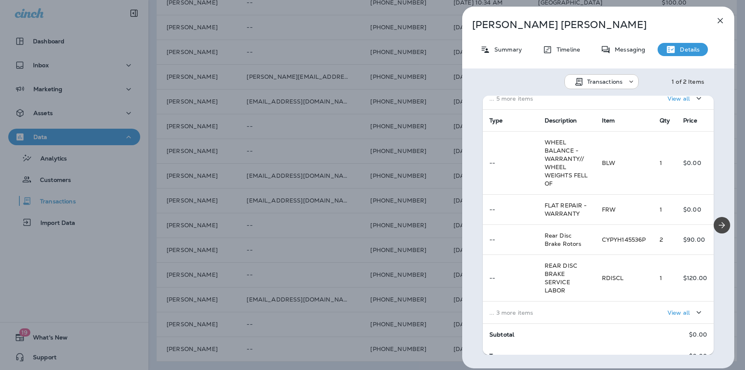
click at [673, 313] on p "View all" at bounding box center [679, 312] width 22 height 7
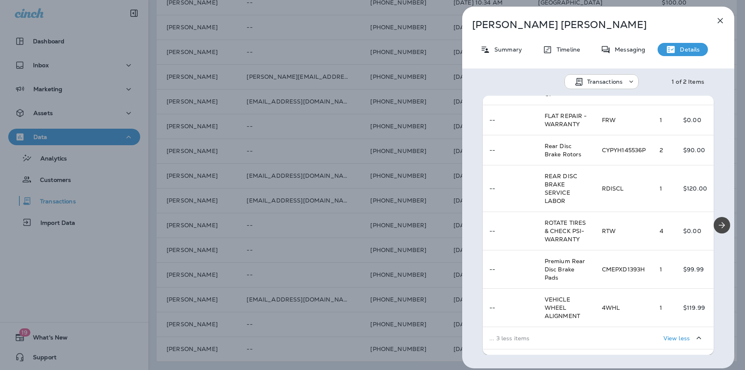
scroll to position [0, 0]
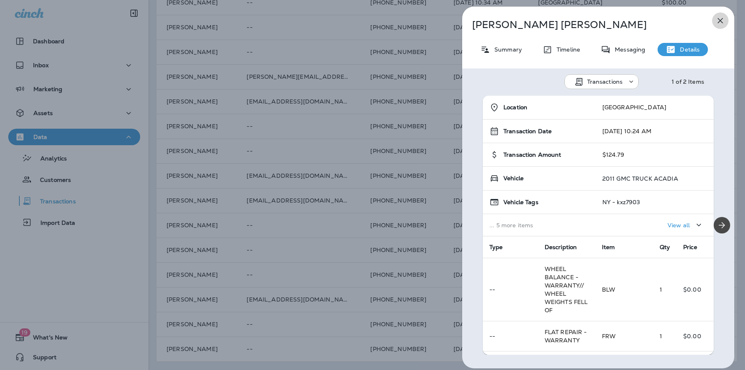
click at [718, 18] on icon "button" at bounding box center [720, 20] width 5 height 5
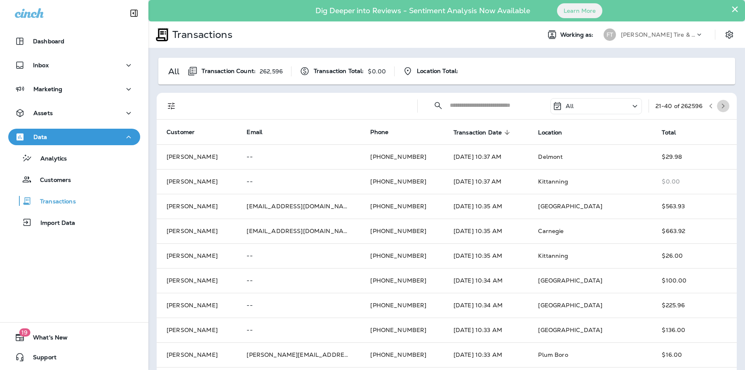
click at [720, 101] on button "button" at bounding box center [723, 106] width 12 height 12
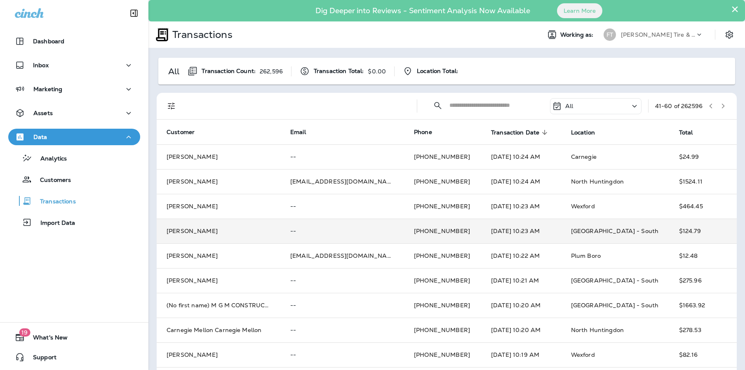
click at [551, 233] on td "[DATE] 10:23 AM" at bounding box center [521, 231] width 80 height 25
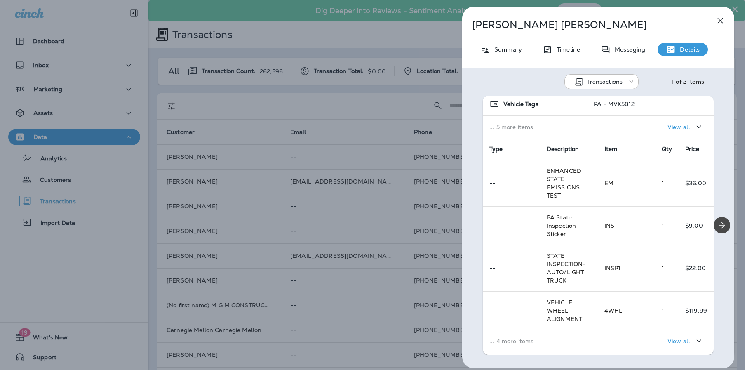
scroll to position [108, 0]
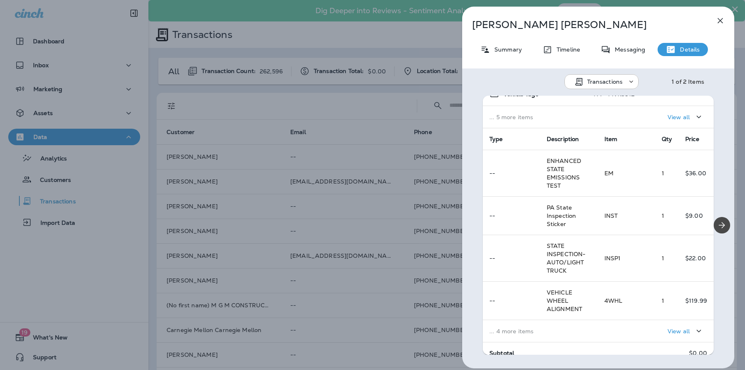
click at [512, 328] on p "... 4 more items" at bounding box center [540, 331] width 102 height 7
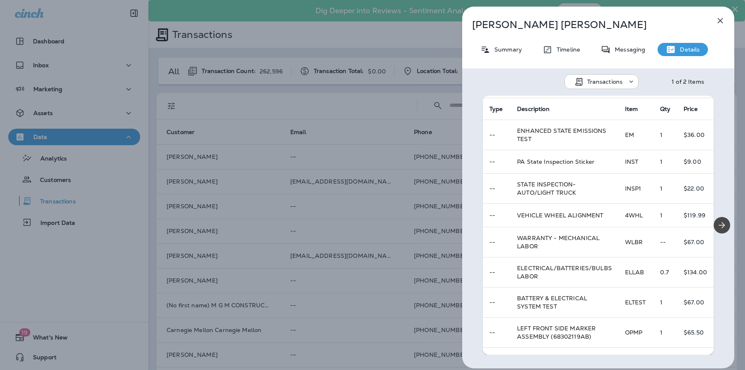
scroll to position [222, 0]
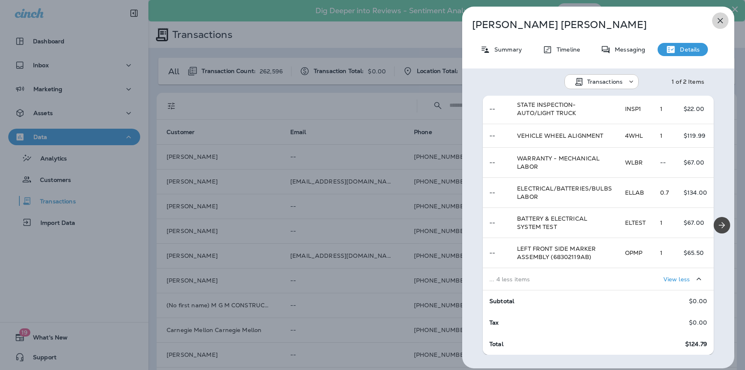
click at [717, 21] on icon "button" at bounding box center [720, 21] width 10 height 10
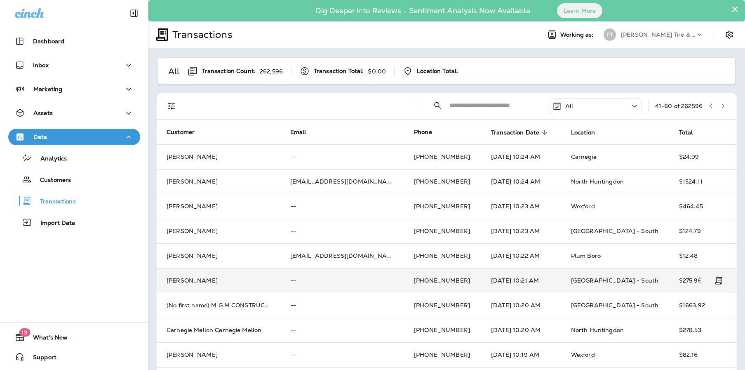
click at [561, 280] on td "[GEOGRAPHIC_DATA] - South" at bounding box center [615, 280] width 108 height 25
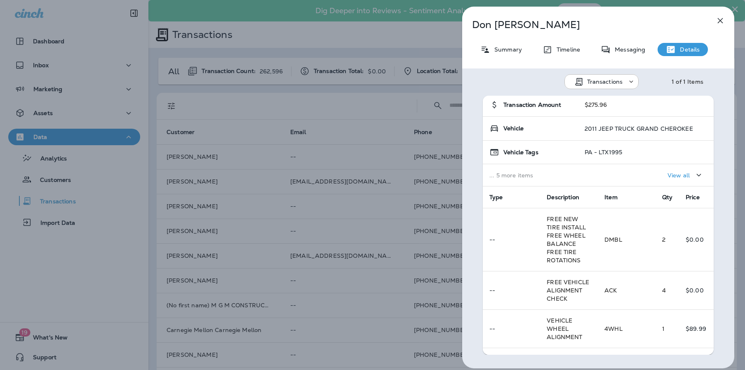
scroll to position [148, 0]
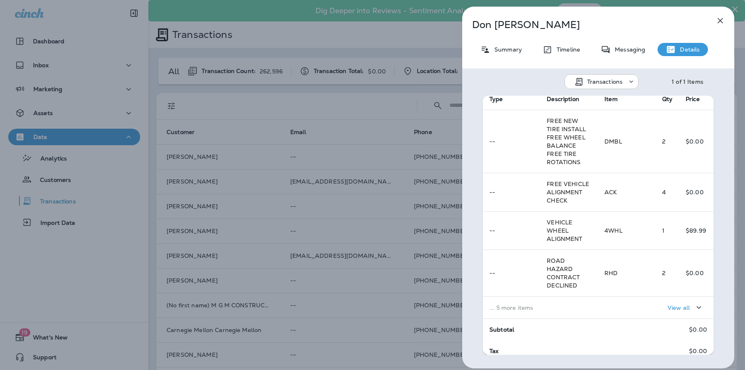
click at [515, 310] on p "... 5 more items" at bounding box center [540, 307] width 102 height 7
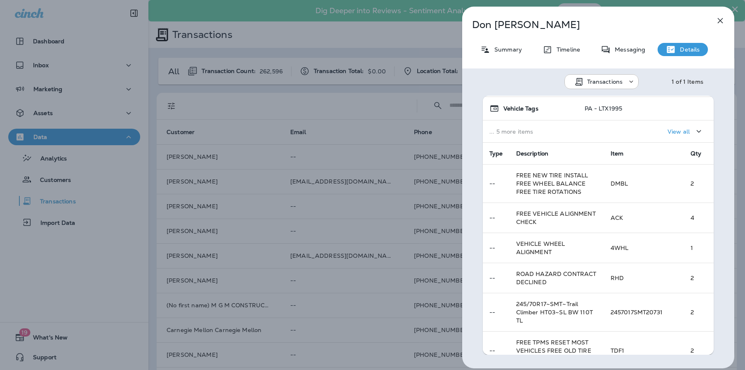
scroll to position [95, 0]
click at [719, 20] on icon "button" at bounding box center [720, 21] width 10 height 10
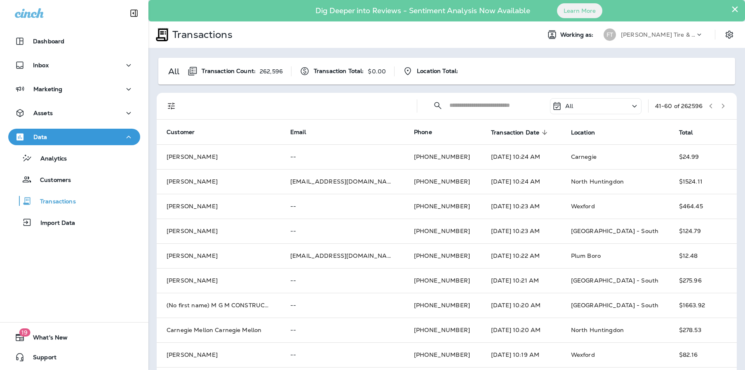
click at [481, 107] on input "text" at bounding box center [492, 105] width 86 height 22
type input "****"
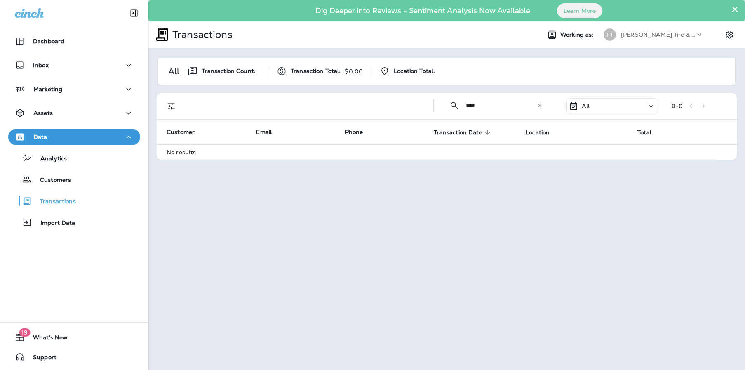
click at [539, 105] on icon at bounding box center [540, 106] width 6 height 6
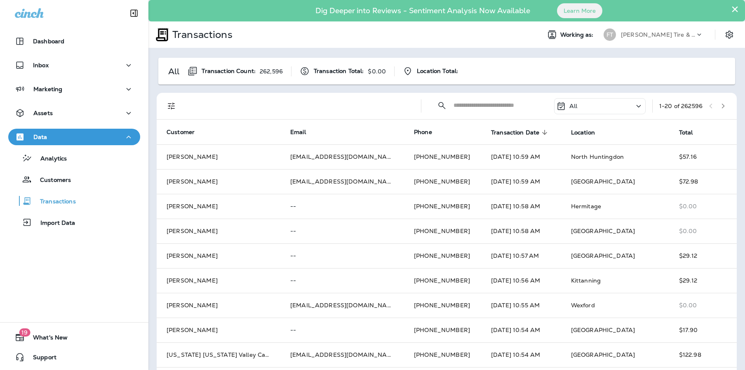
click at [717, 103] on button "button" at bounding box center [723, 106] width 12 height 12
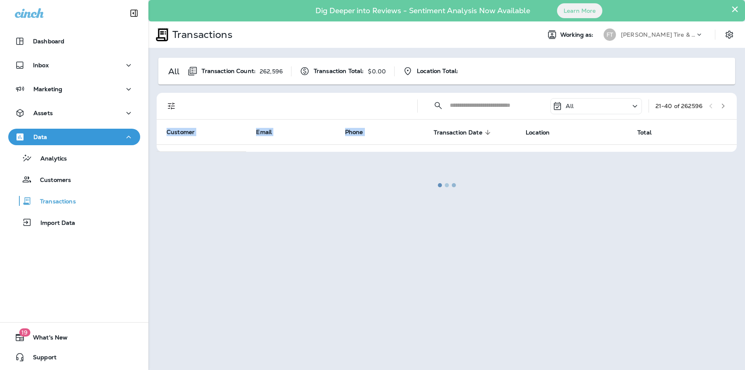
click at [713, 103] on div at bounding box center [446, 185] width 595 height 368
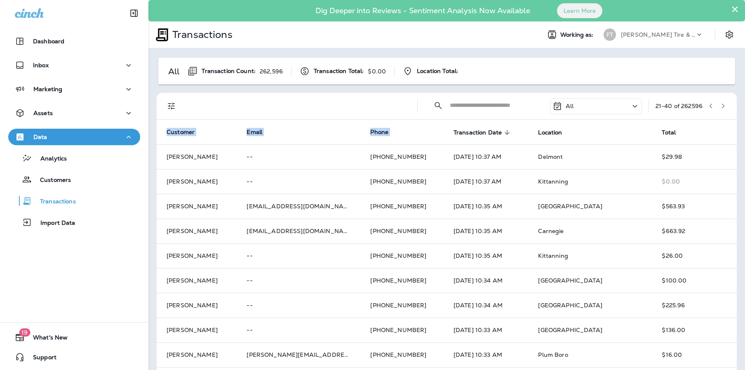
click at [720, 105] on button "button" at bounding box center [723, 106] width 12 height 12
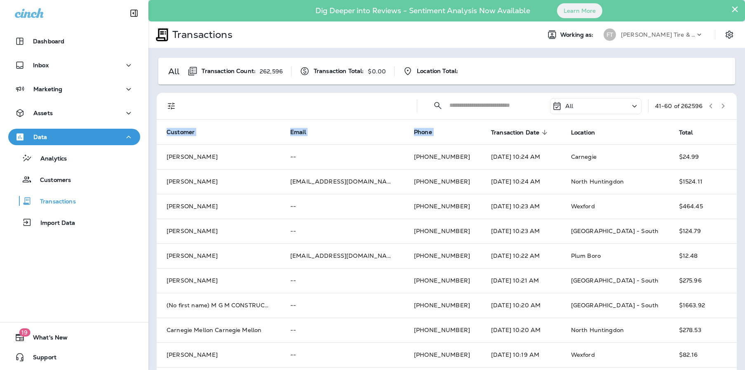
click at [720, 107] on icon "button" at bounding box center [723, 106] width 6 height 6
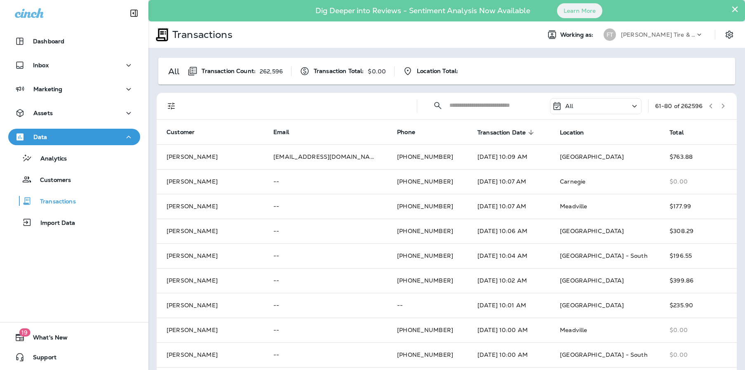
click at [375, 104] on div at bounding box center [298, 106] width 224 height 26
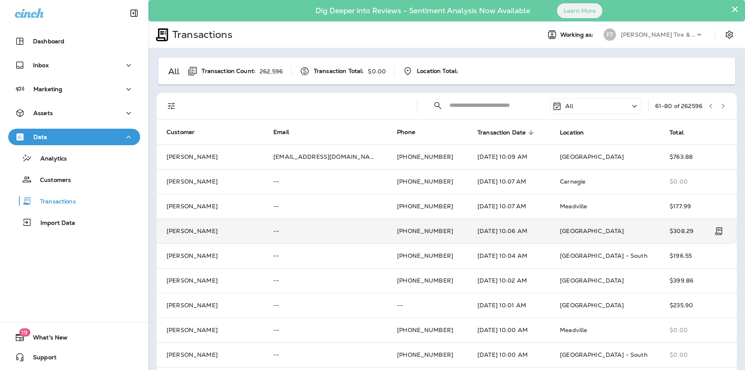
click at [476, 231] on td "[DATE] 10:06 AM" at bounding box center [509, 231] width 82 height 25
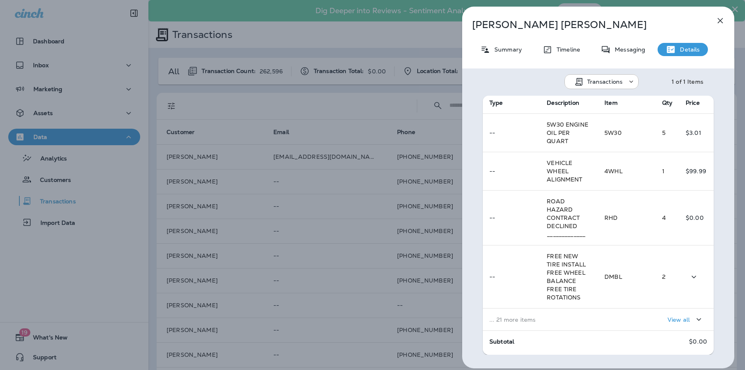
scroll to position [185, 0]
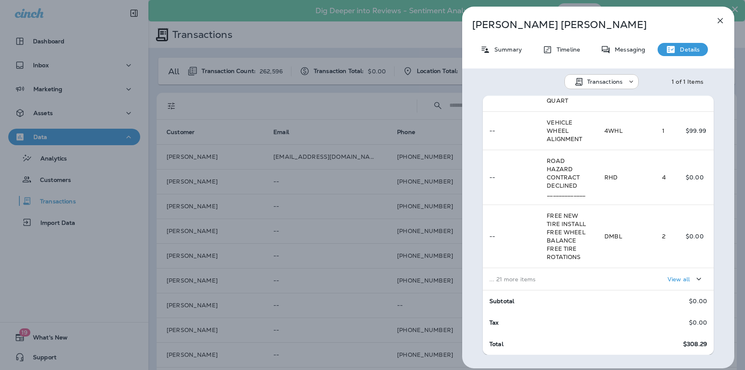
click at [521, 282] on td "... 21 more items" at bounding box center [540, 279] width 115 height 22
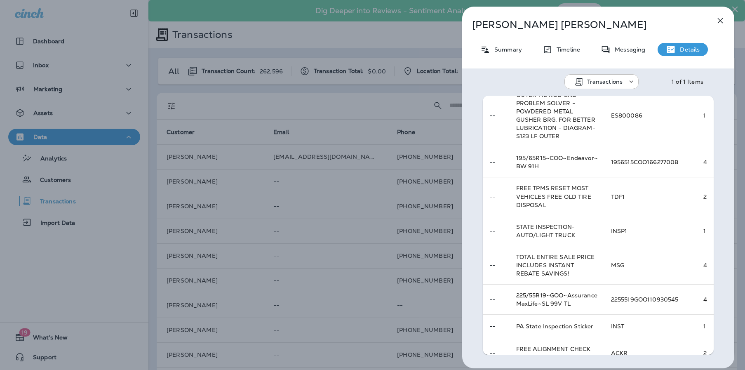
scroll to position [748, 0]
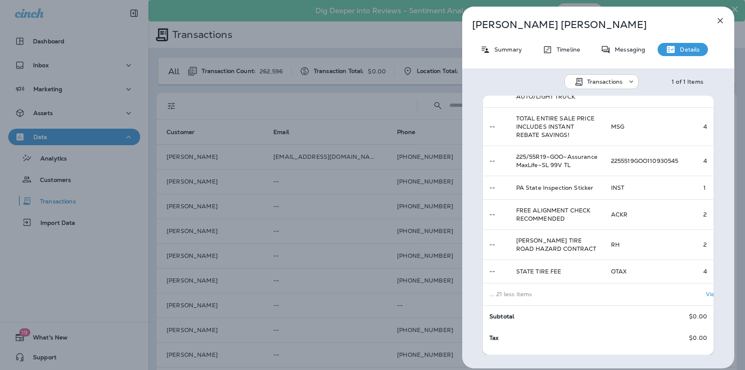
click at [720, 19] on icon "button" at bounding box center [720, 21] width 10 height 10
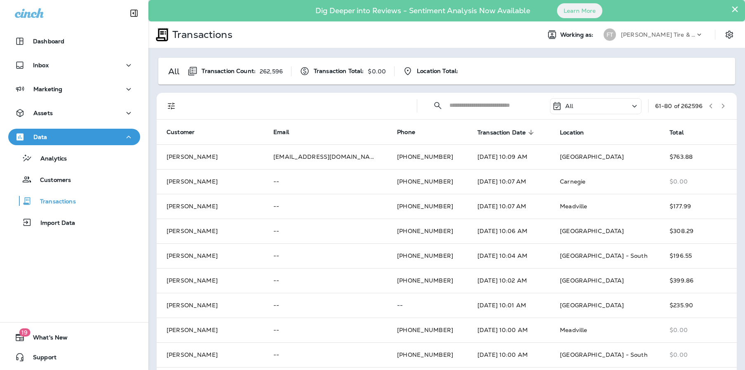
click at [478, 106] on input "text" at bounding box center [492, 105] width 86 height 22
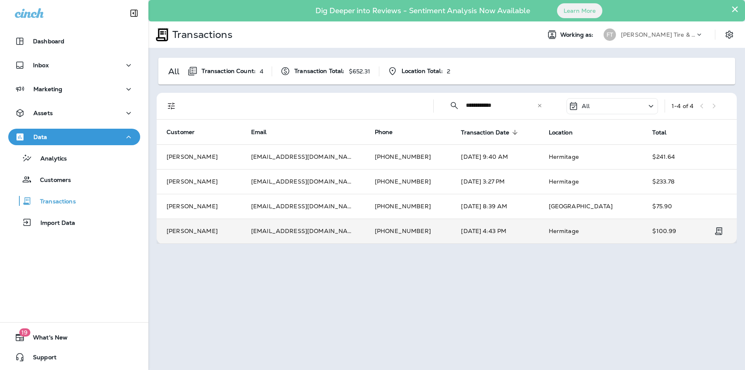
click at [453, 230] on td "[DATE] 4:43 PM" at bounding box center [494, 231] width 87 height 25
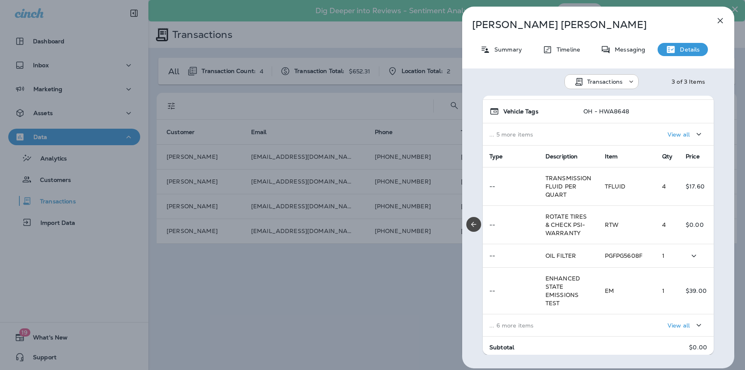
scroll to position [137, 0]
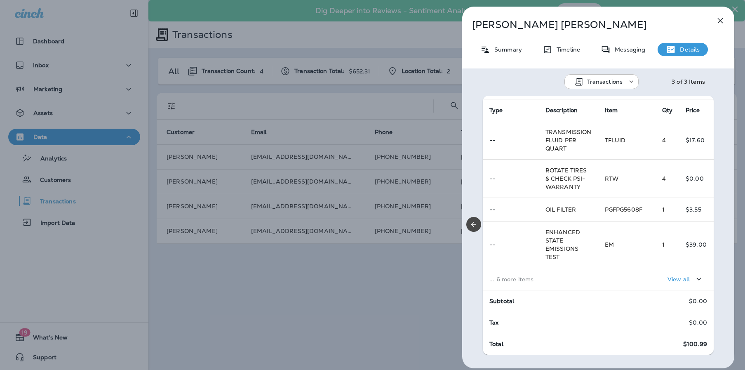
click at [675, 276] on p "View all" at bounding box center [679, 279] width 22 height 7
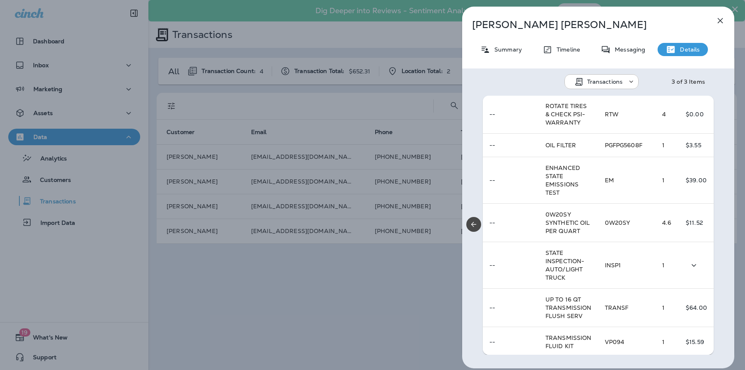
scroll to position [327, 0]
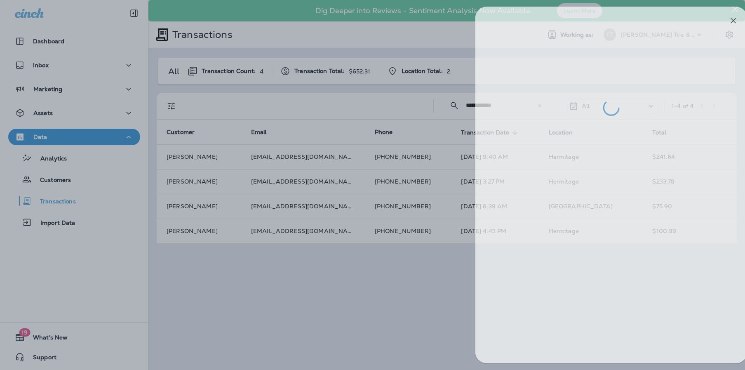
click at [424, 286] on div at bounding box center [385, 185] width 745 height 370
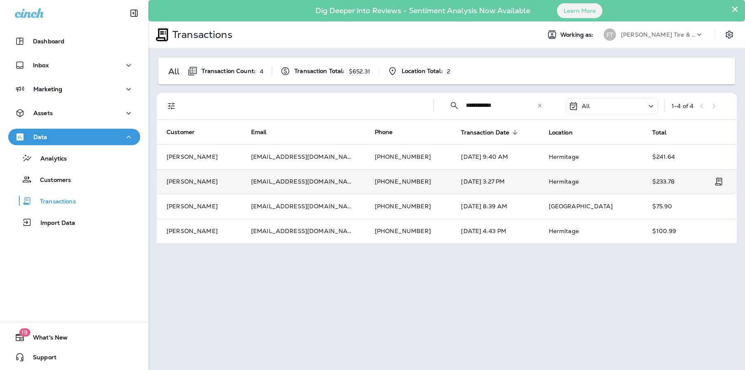
click at [564, 182] on td "Hermitage" at bounding box center [591, 181] width 104 height 25
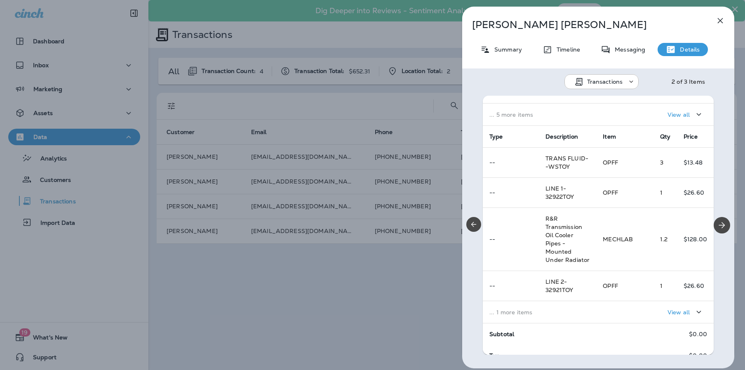
scroll to position [115, 0]
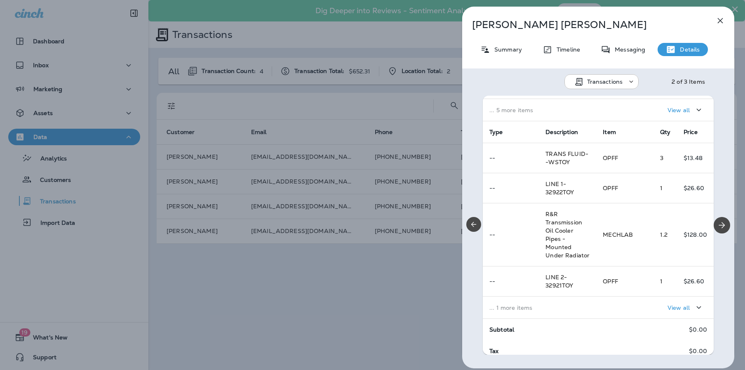
click at [521, 311] on p "... 1 more items" at bounding box center [539, 307] width 100 height 7
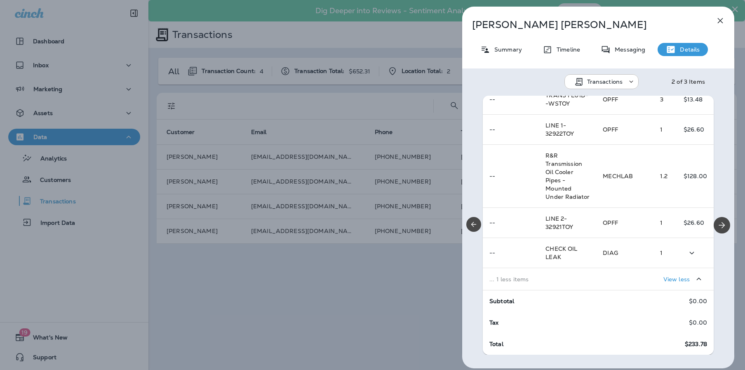
scroll to position [190, 0]
click at [401, 301] on div "[PERSON_NAME] Summary Timeline Messaging Details Transactions 2 of 3 Items Loca…" at bounding box center [372, 185] width 745 height 370
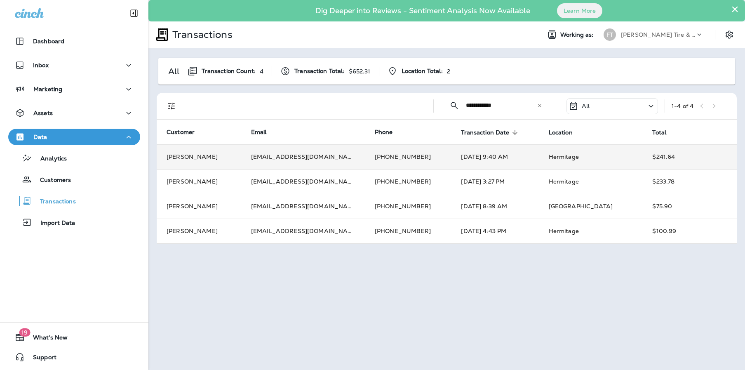
click at [522, 160] on td "[DATE] 9:40 AM" at bounding box center [494, 156] width 87 height 25
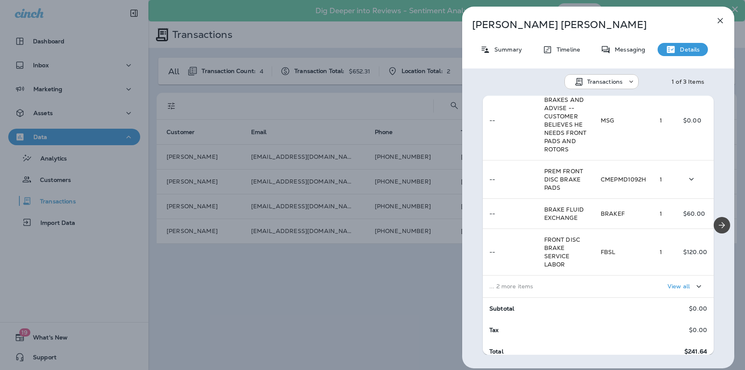
scroll to position [192, 0]
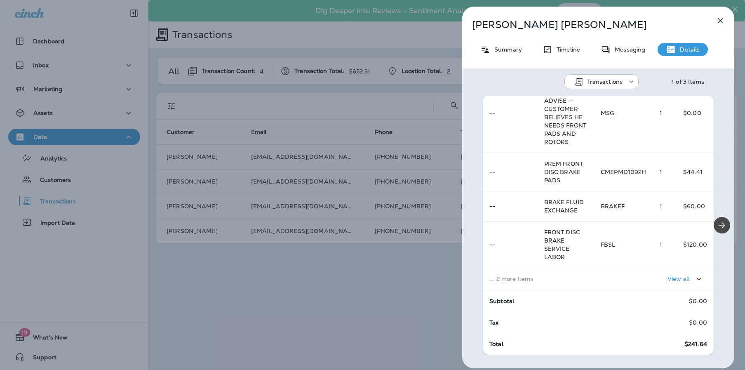
click at [557, 280] on p "... 2 more items" at bounding box center [538, 278] width 98 height 7
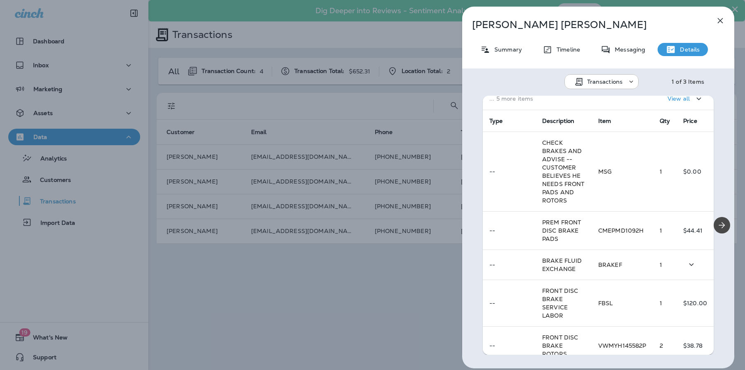
scroll to position [63, 0]
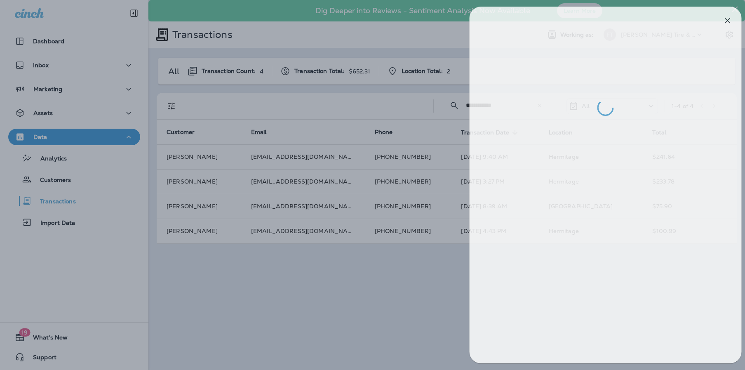
click at [417, 288] on div at bounding box center [379, 185] width 745 height 370
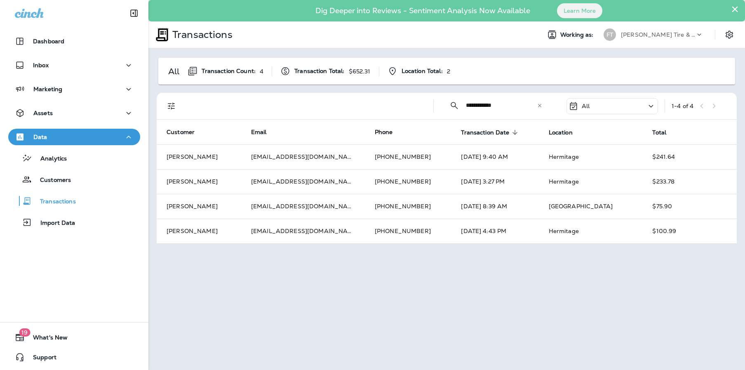
click at [487, 283] on div "**********" at bounding box center [446, 185] width 597 height 370
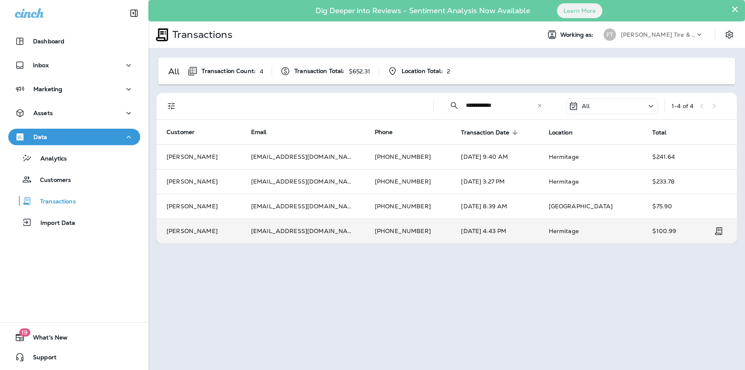
click at [487, 225] on td "[DATE] 4:43 PM" at bounding box center [494, 231] width 87 height 25
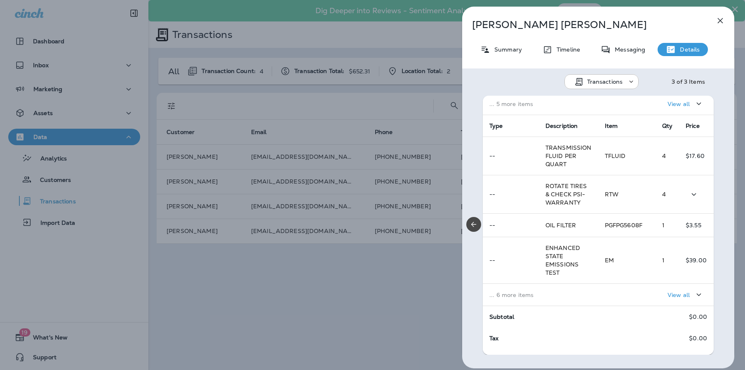
scroll to position [133, 0]
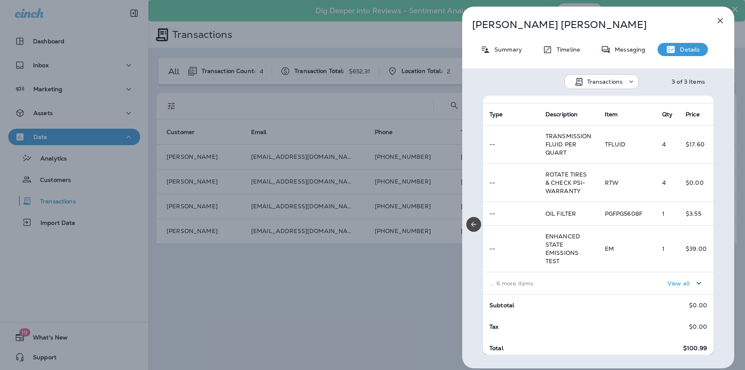
click at [550, 287] on td "... 6 more items" at bounding box center [540, 283] width 115 height 22
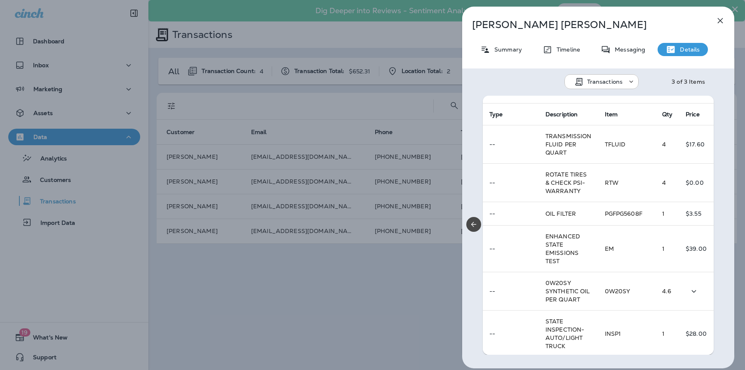
scroll to position [157, 0]
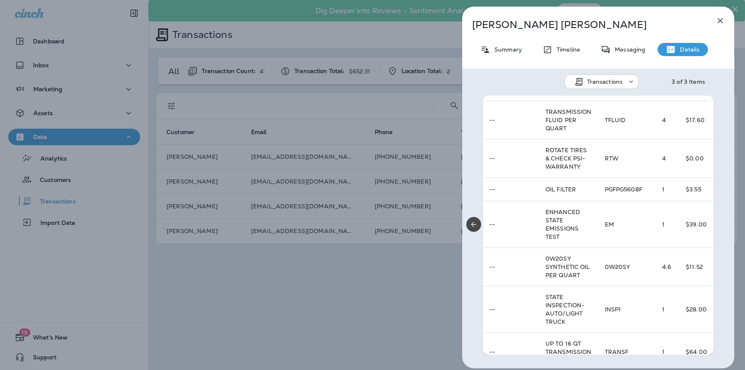
click at [411, 308] on div "[PERSON_NAME] Summary Timeline Messaging Details Transactions 3 of 3 Items Loca…" at bounding box center [372, 185] width 745 height 370
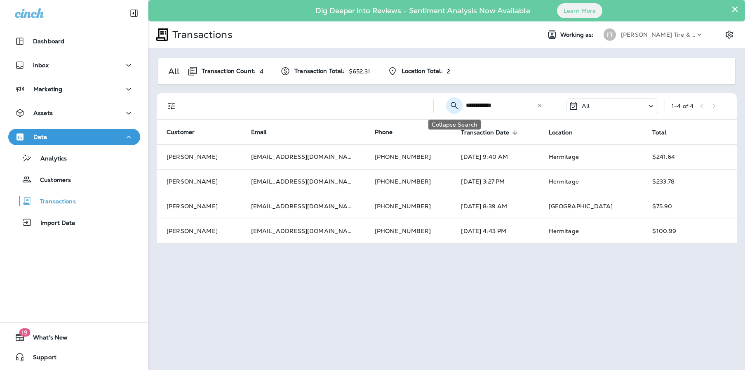
drag, startPoint x: 499, startPoint y: 105, endPoint x: 459, endPoint y: 105, distance: 40.4
click at [459, 105] on div "**********" at bounding box center [495, 105] width 111 height 22
click at [480, 104] on input "**********" at bounding box center [501, 105] width 71 height 22
drag, startPoint x: 480, startPoint y: 104, endPoint x: 463, endPoint y: 104, distance: 16.5
click at [463, 104] on div "**********" at bounding box center [495, 105] width 111 height 22
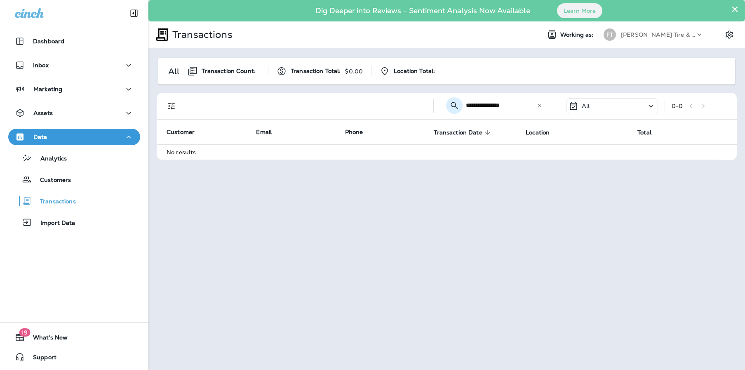
drag, startPoint x: 510, startPoint y: 103, endPoint x: 460, endPoint y: 104, distance: 50.3
click at [460, 104] on div "**********" at bounding box center [495, 105] width 111 height 22
type input "**********"
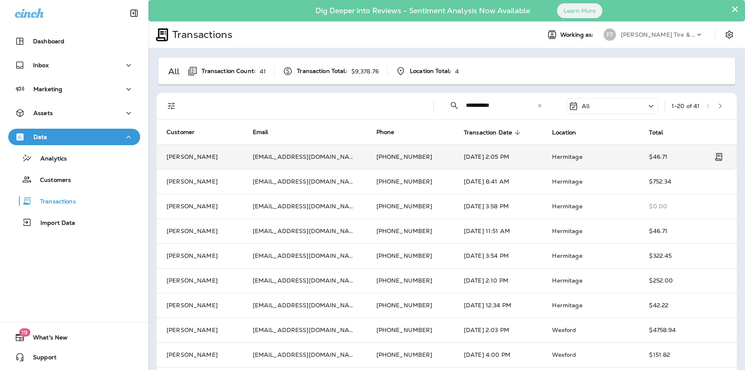
click at [512, 159] on td "[DATE] 2:05 PM" at bounding box center [498, 156] width 89 height 25
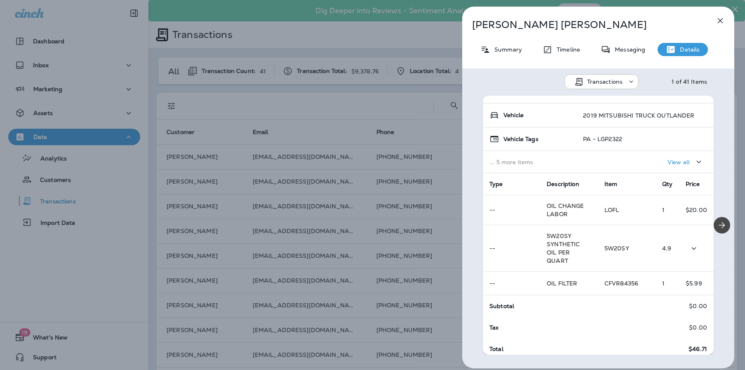
scroll to position [68, 0]
